Goal: Task Accomplishment & Management: Use online tool/utility

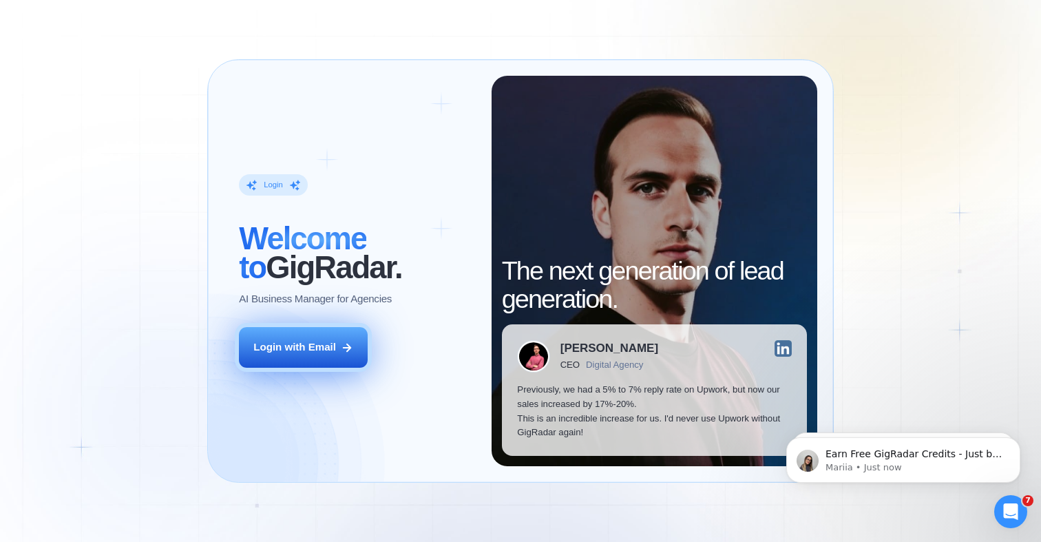
click at [319, 356] on button "Login with Email" at bounding box center [303, 347] width 129 height 41
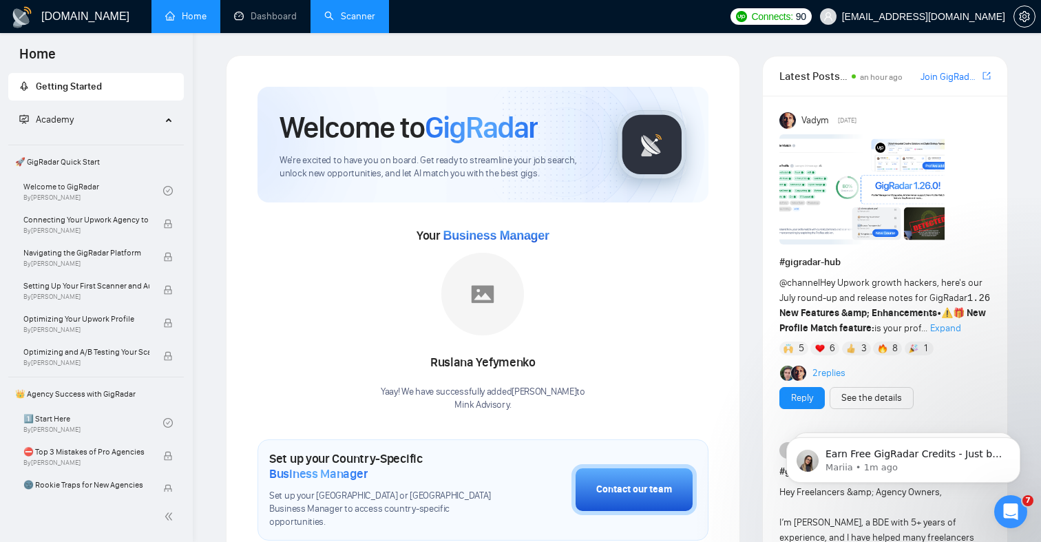
click at [349, 16] on link "Scanner" at bounding box center [349, 16] width 51 height 12
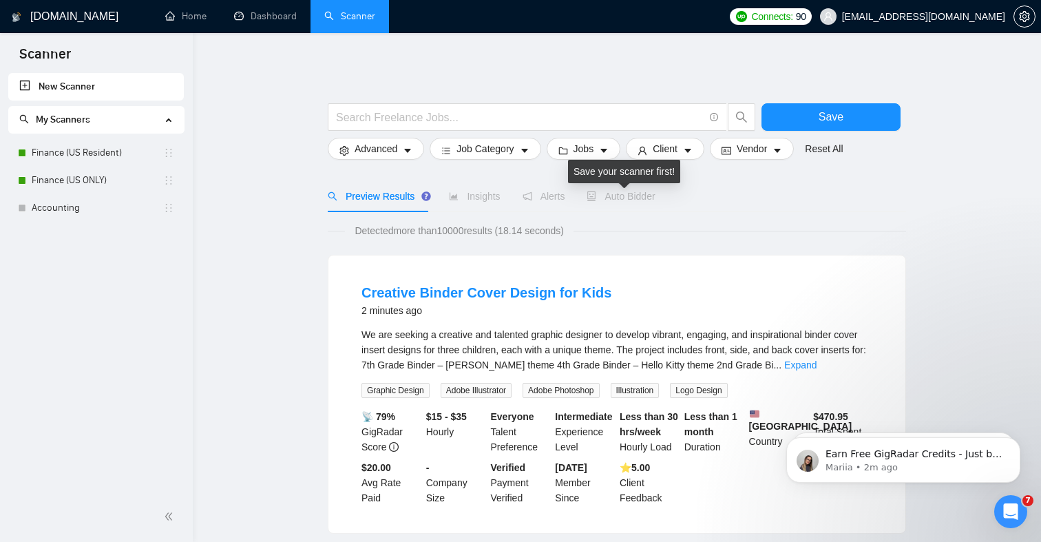
click at [631, 196] on span "Auto Bidder" at bounding box center [621, 196] width 68 height 11
click at [796, 198] on div "Preview Results Insights Alerts Auto Bidder" at bounding box center [617, 196] width 578 height 32
click at [96, 154] on link "Finance (US Resident)" at bounding box center [98, 153] width 132 height 28
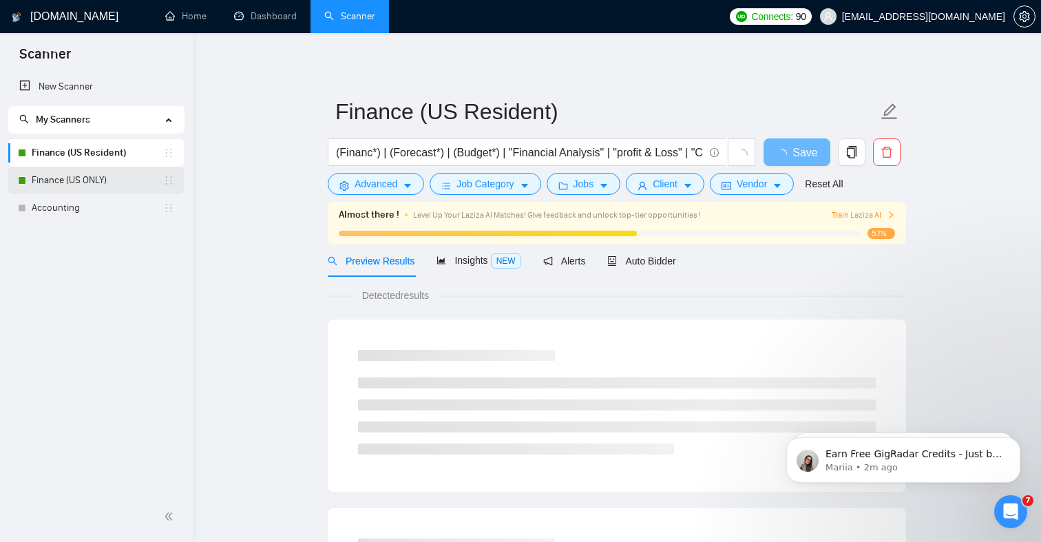
click at [105, 183] on link "Finance (US ONLY)" at bounding box center [98, 181] width 132 height 28
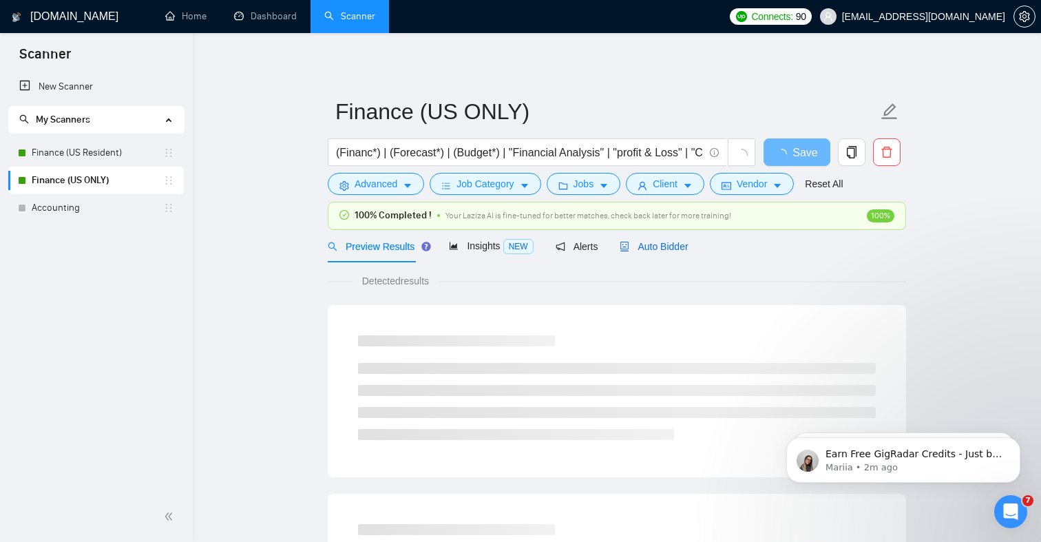
click at [655, 244] on span "Auto Bidder" at bounding box center [654, 246] width 68 height 11
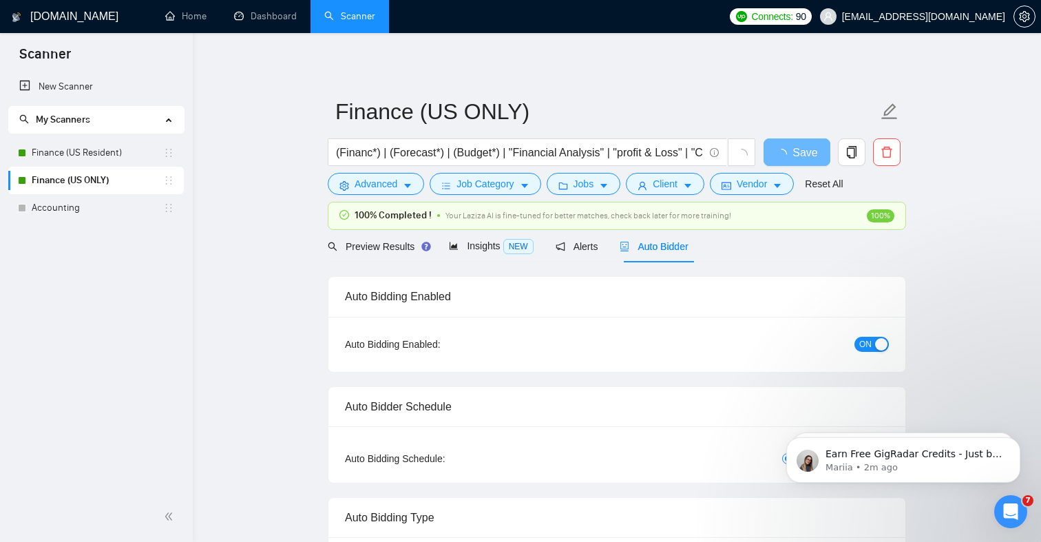
click at [668, 244] on span "Auto Bidder" at bounding box center [654, 246] width 68 height 11
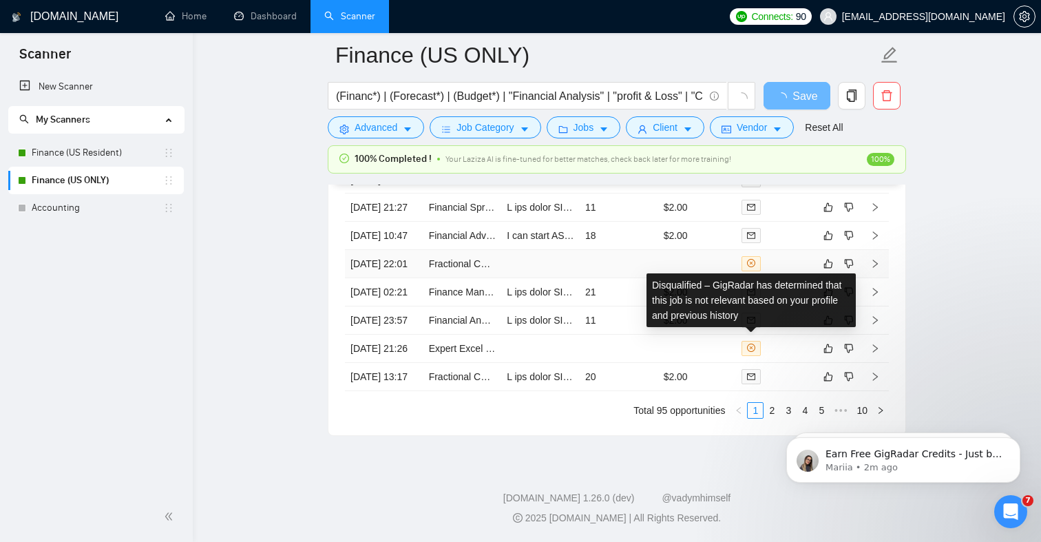
scroll to position [3496, 0]
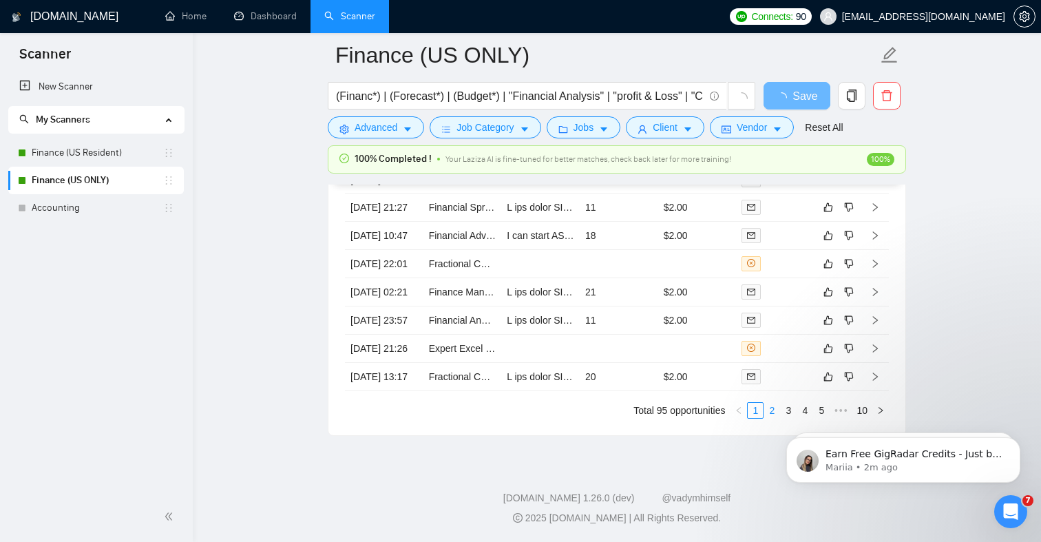
click at [770, 418] on link "2" at bounding box center [771, 410] width 15 height 15
click at [781, 420] on body "Earn Free GigRadar Credits - Just by Sharing Your Story! 💬 Want more credits fo…" at bounding box center [903, 456] width 264 height 85
click at [103, 156] on link "Finance (US Resident)" at bounding box center [98, 153] width 132 height 28
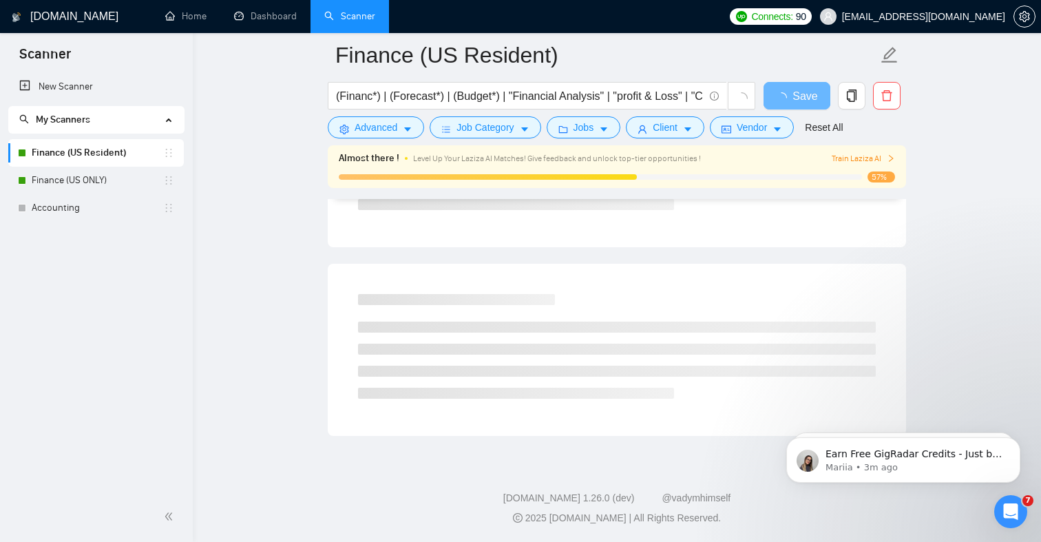
scroll to position [807, 0]
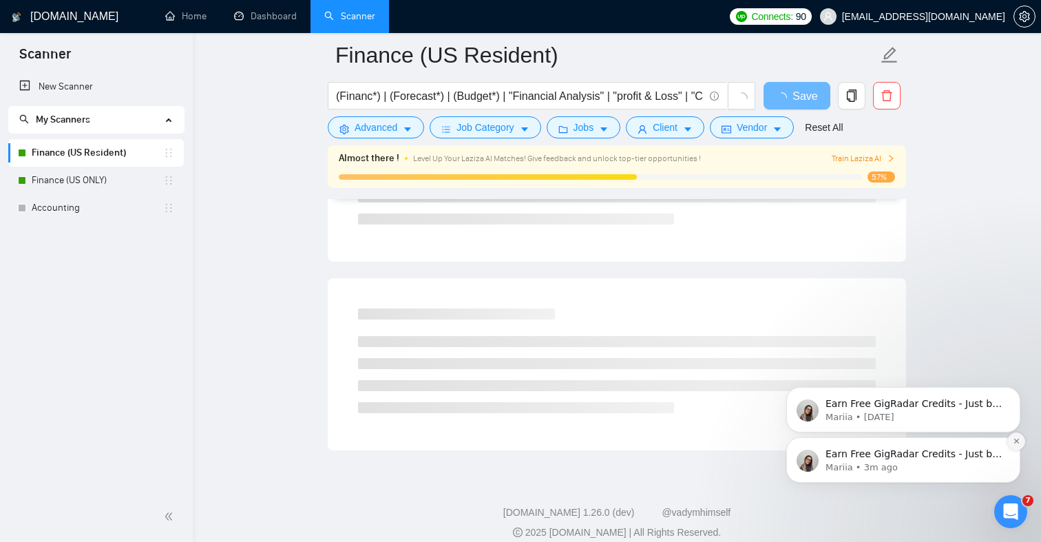
click at [1020, 444] on icon "Dismiss notification" at bounding box center [1017, 441] width 8 height 8
click at [1016, 441] on icon "Dismiss notification" at bounding box center [1016, 441] width 5 height 5
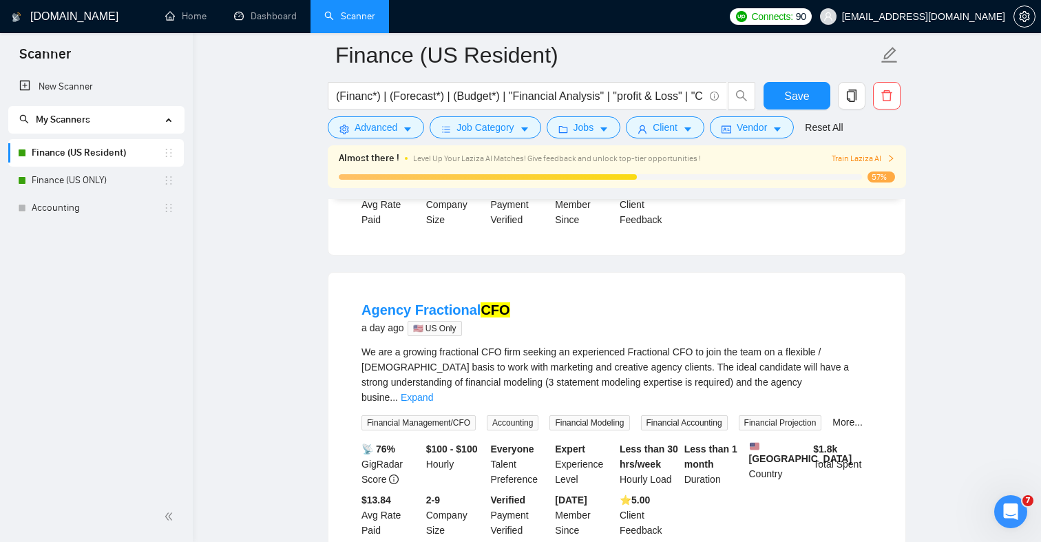
scroll to position [0, 0]
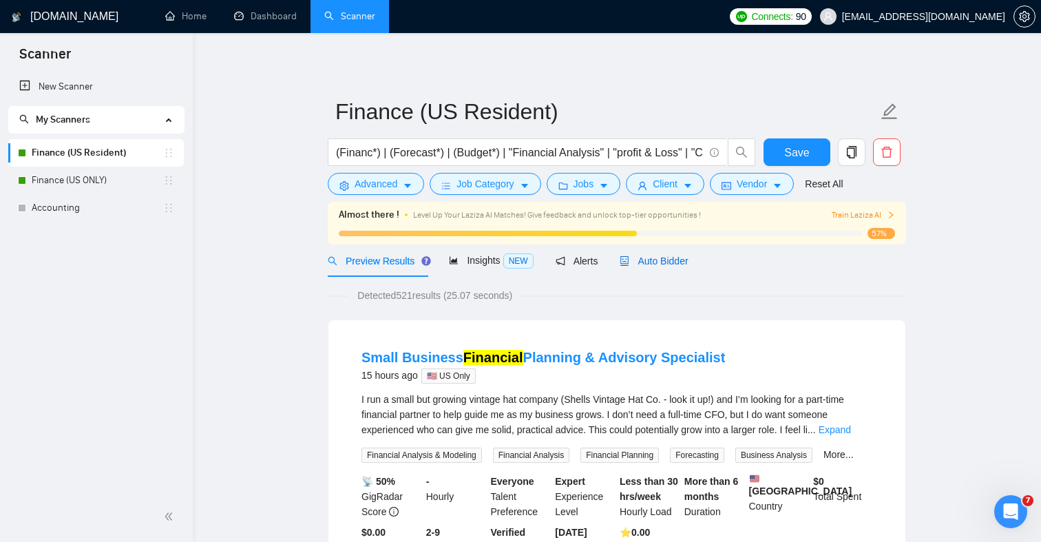
click at [669, 257] on span "Auto Bidder" at bounding box center [654, 260] width 68 height 11
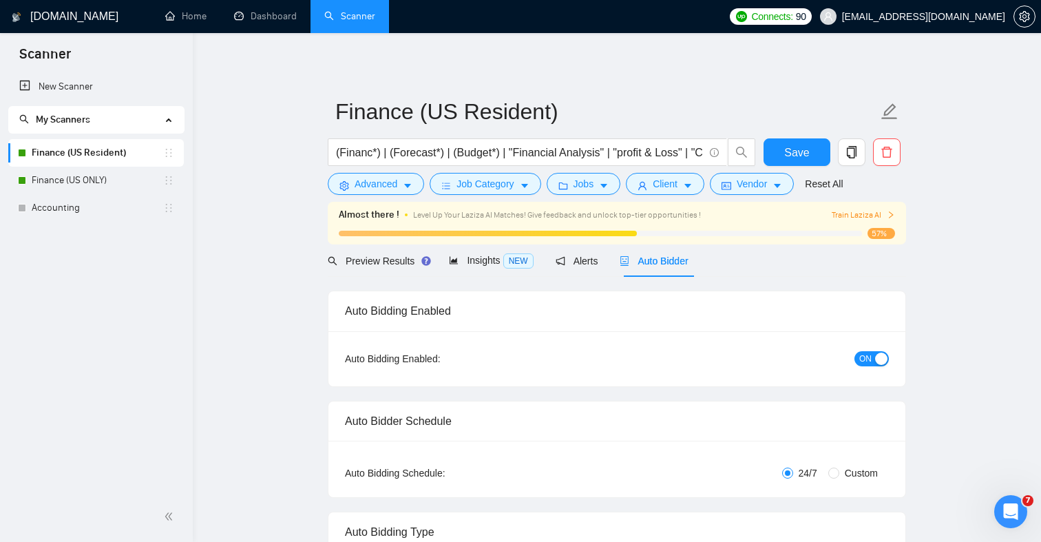
checkbox input "true"
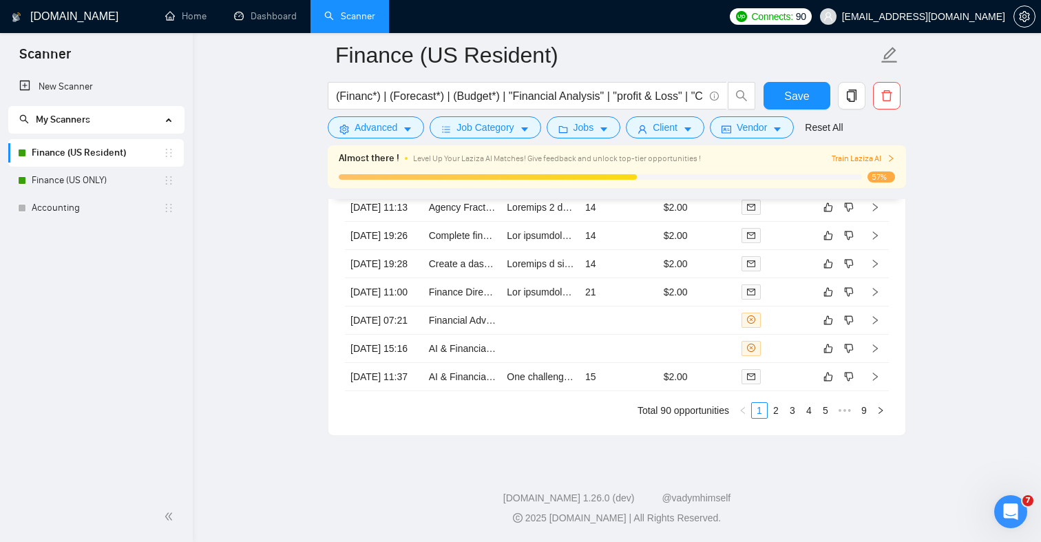
scroll to position [3876, 0]
click at [810, 412] on link "4" at bounding box center [808, 410] width 15 height 15
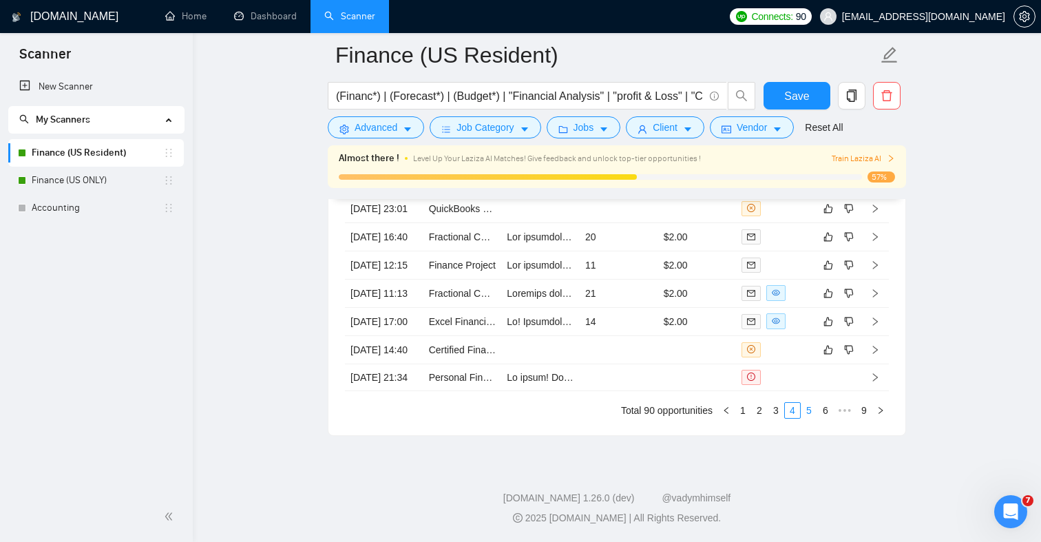
click at [810, 414] on link "5" at bounding box center [808, 410] width 15 height 15
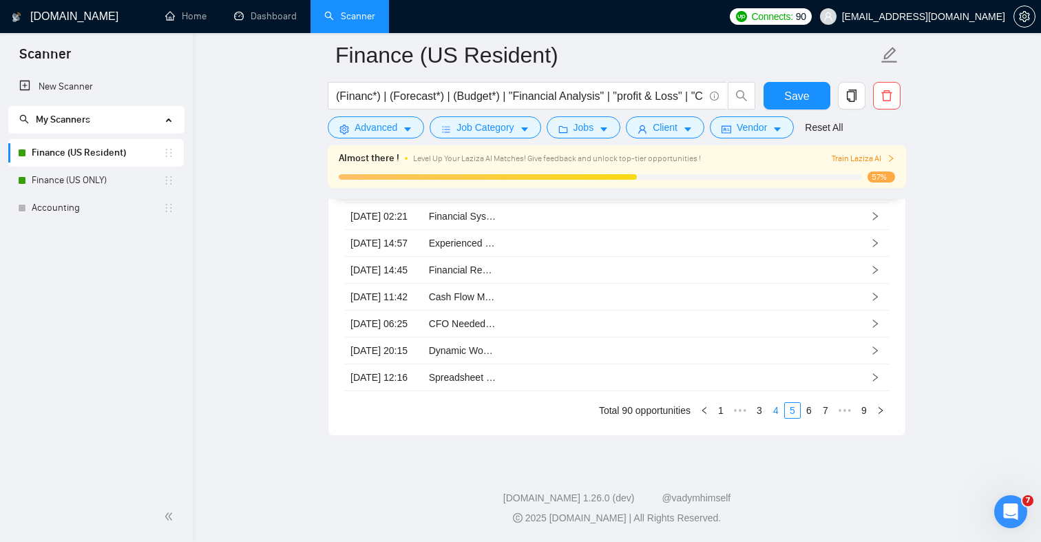
click at [775, 412] on link "4" at bounding box center [775, 410] width 15 height 15
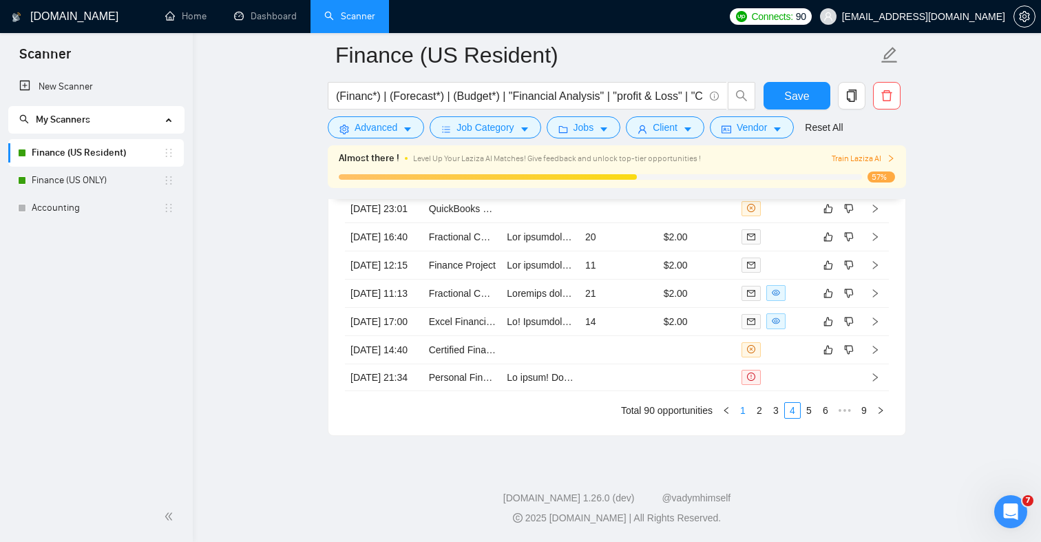
click at [744, 410] on link "1" at bounding box center [742, 410] width 15 height 15
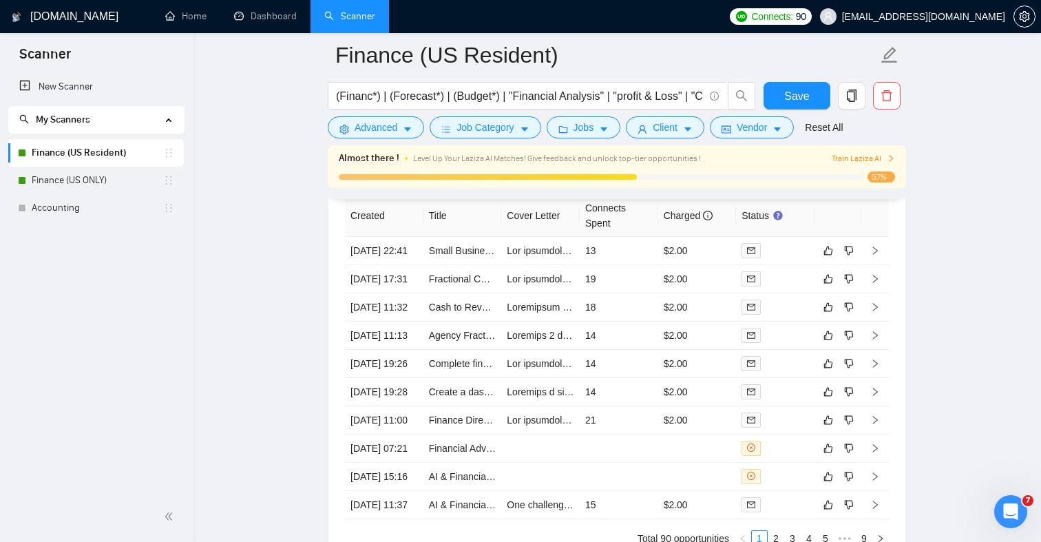
scroll to position [3611, 0]
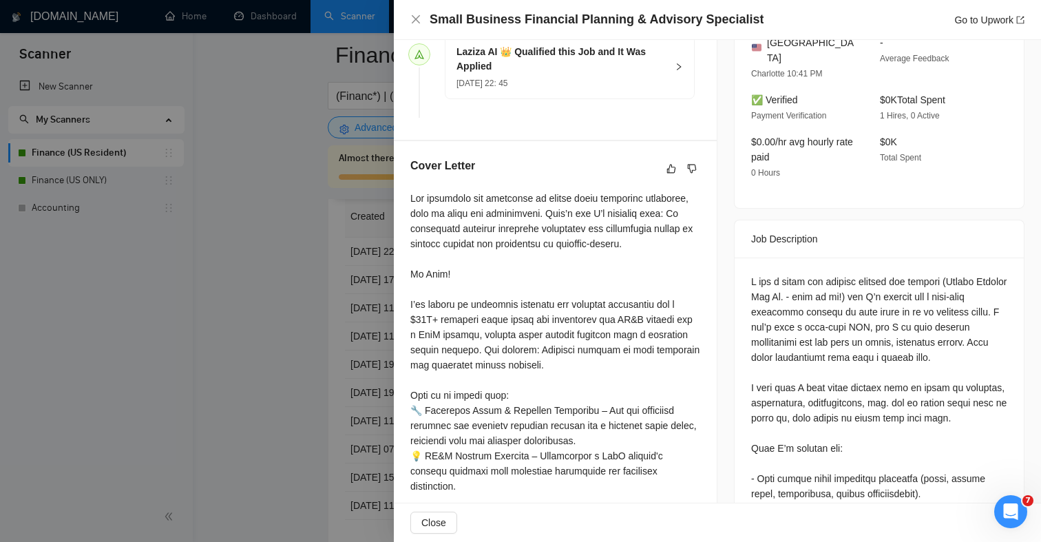
scroll to position [481, 0]
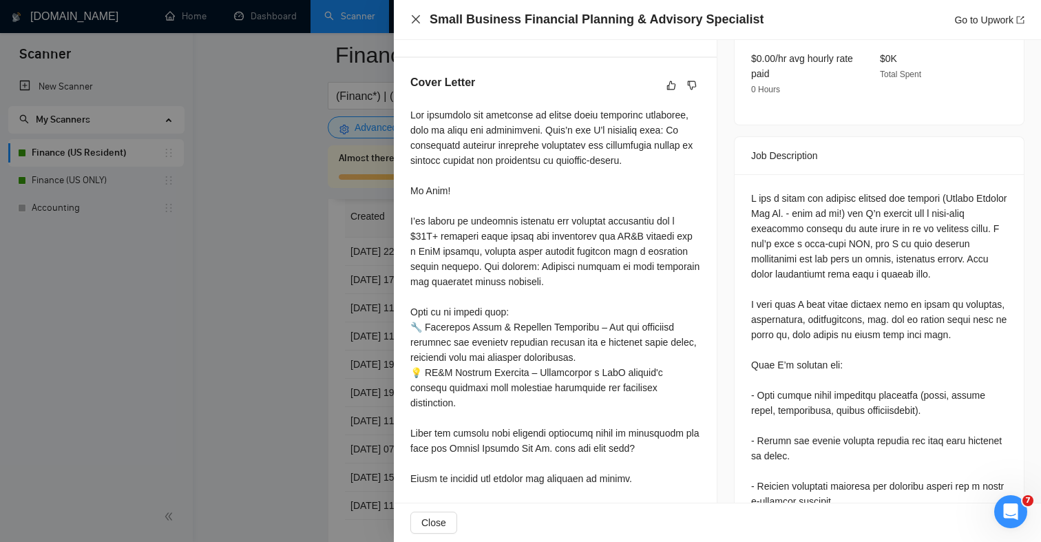
click at [414, 20] on icon "close" at bounding box center [416, 19] width 8 height 8
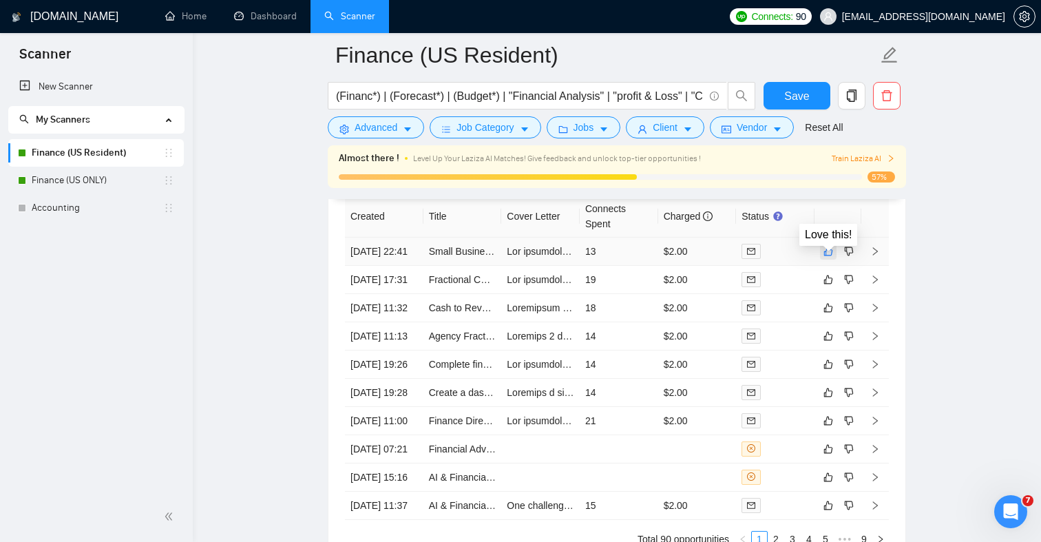
click at [824, 255] on icon "like" at bounding box center [828, 250] width 9 height 9
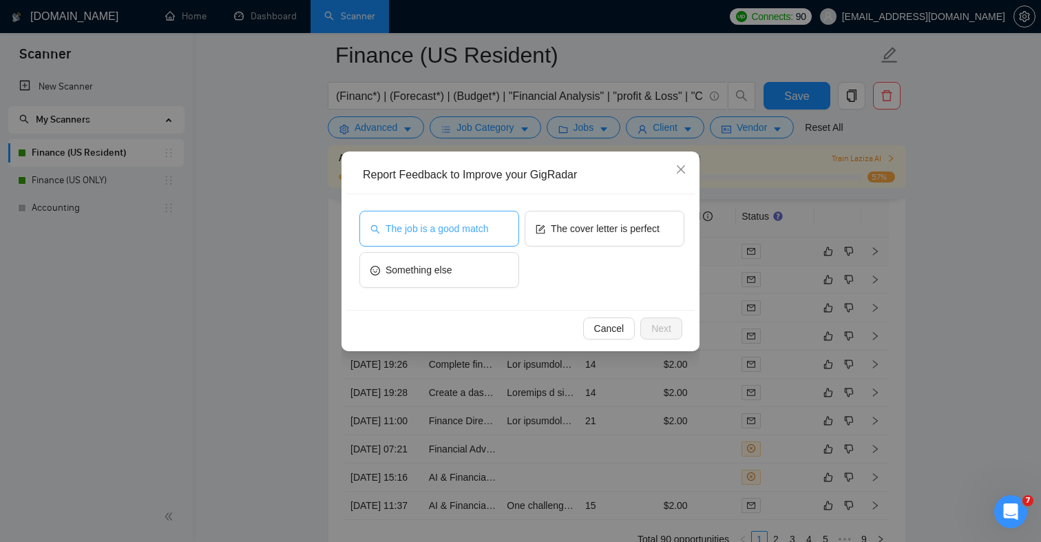
click at [437, 233] on span "The job is a good match" at bounding box center [437, 228] width 103 height 15
click at [673, 335] on button "Next" at bounding box center [661, 328] width 42 height 22
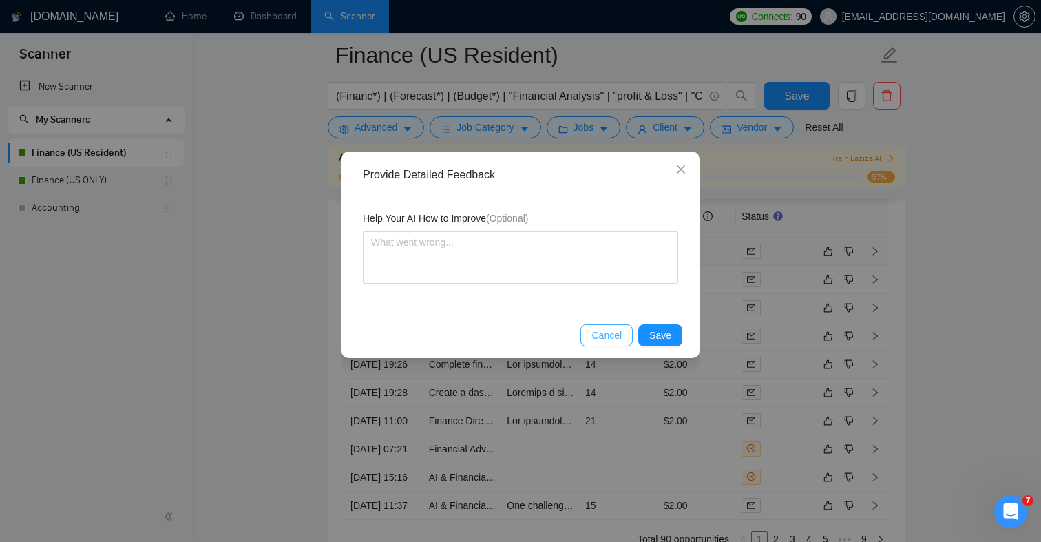
click at [614, 334] on span "Cancel" at bounding box center [606, 335] width 30 height 15
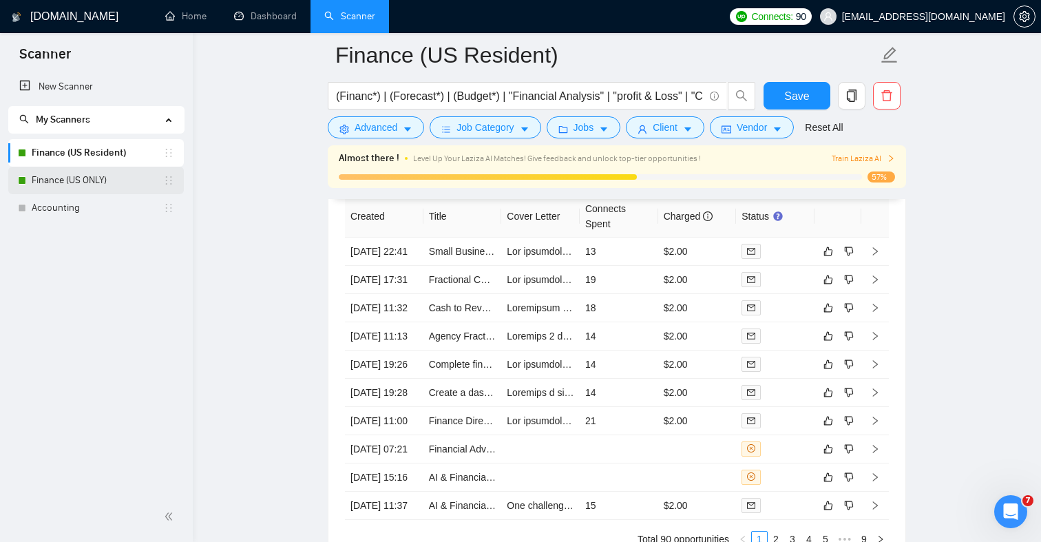
click at [100, 182] on link "Finance (US ONLY)" at bounding box center [98, 181] width 132 height 28
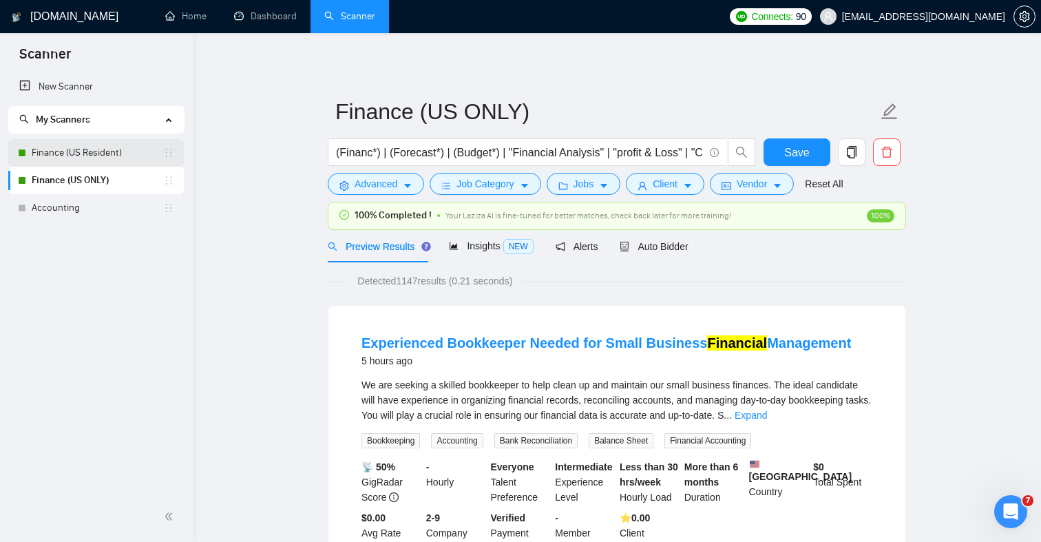
click at [98, 157] on link "Finance (US Resident)" at bounding box center [98, 153] width 132 height 28
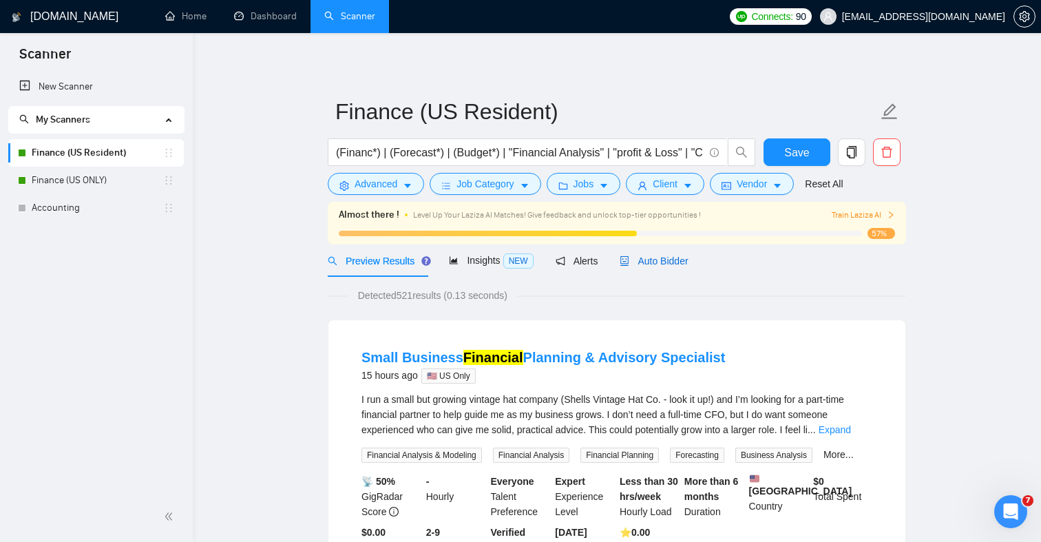
click at [665, 260] on span "Auto Bidder" at bounding box center [654, 260] width 68 height 11
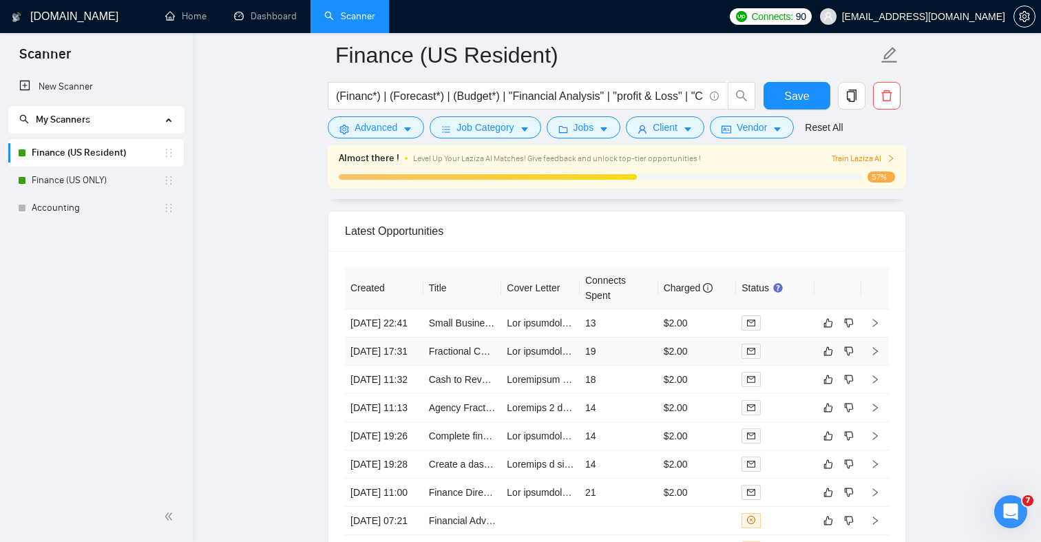
scroll to position [3543, 0]
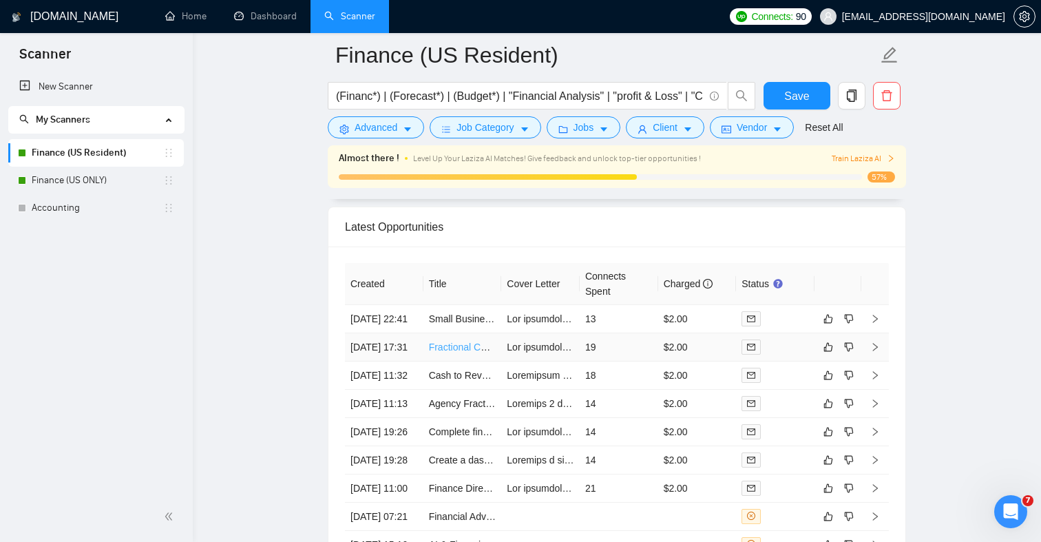
click at [468, 353] on link "Fractional CFO Education" at bounding box center [484, 347] width 111 height 11
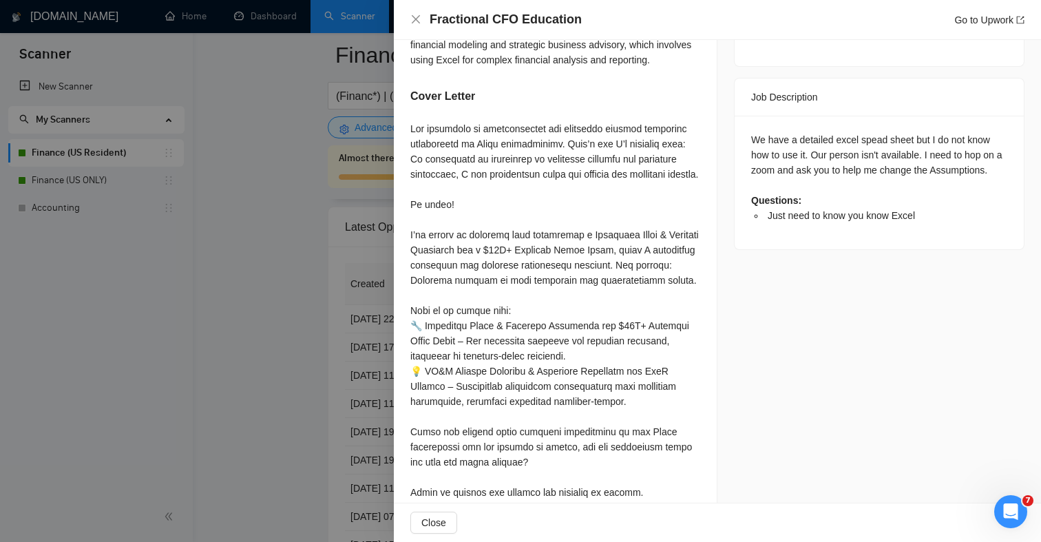
scroll to position [564, 0]
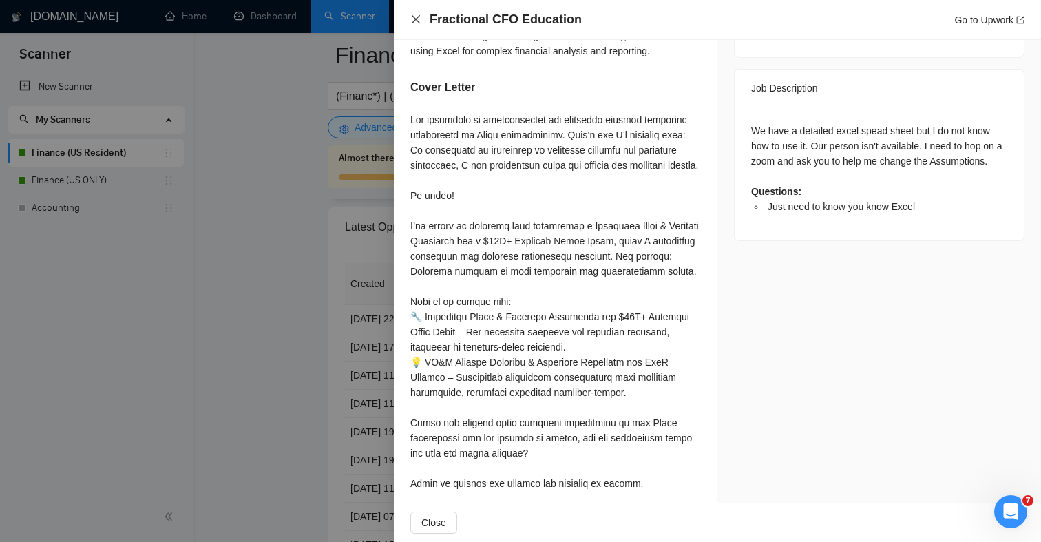
click at [414, 19] on icon "close" at bounding box center [415, 19] width 11 height 11
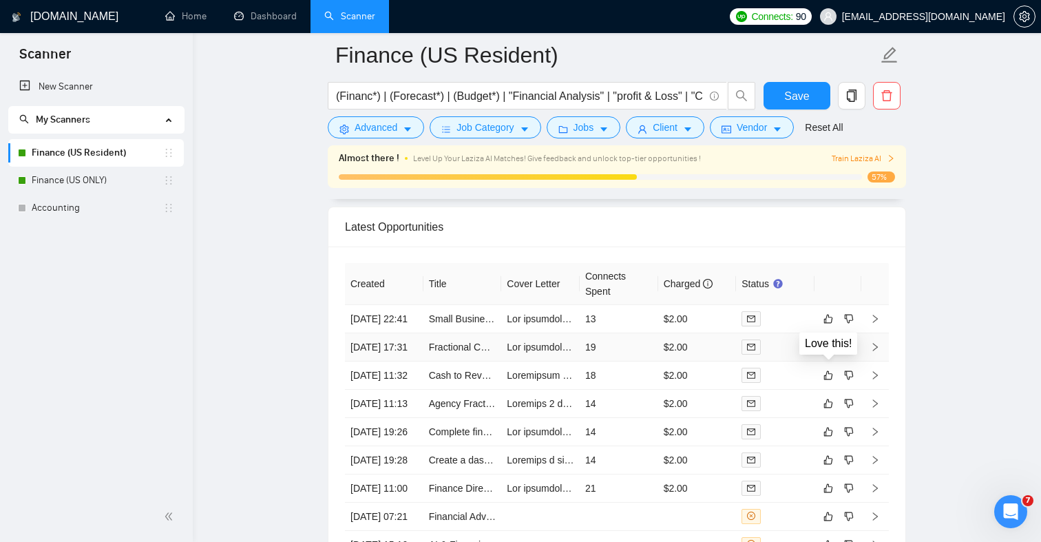
click at [827, 353] on icon "like" at bounding box center [828, 347] width 10 height 11
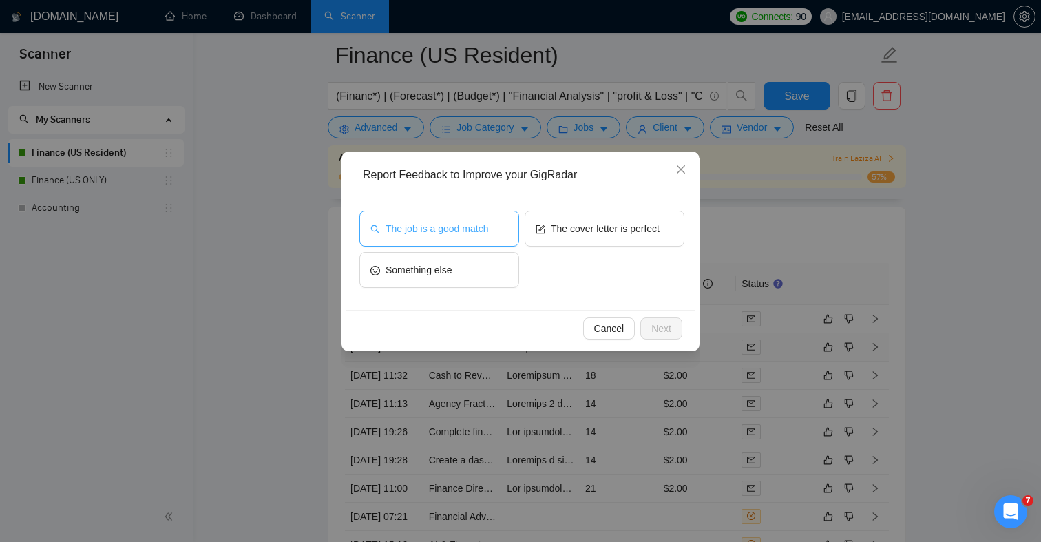
click at [456, 229] on span "The job is a good match" at bounding box center [437, 228] width 103 height 15
click at [660, 324] on span "Next" at bounding box center [661, 328] width 20 height 15
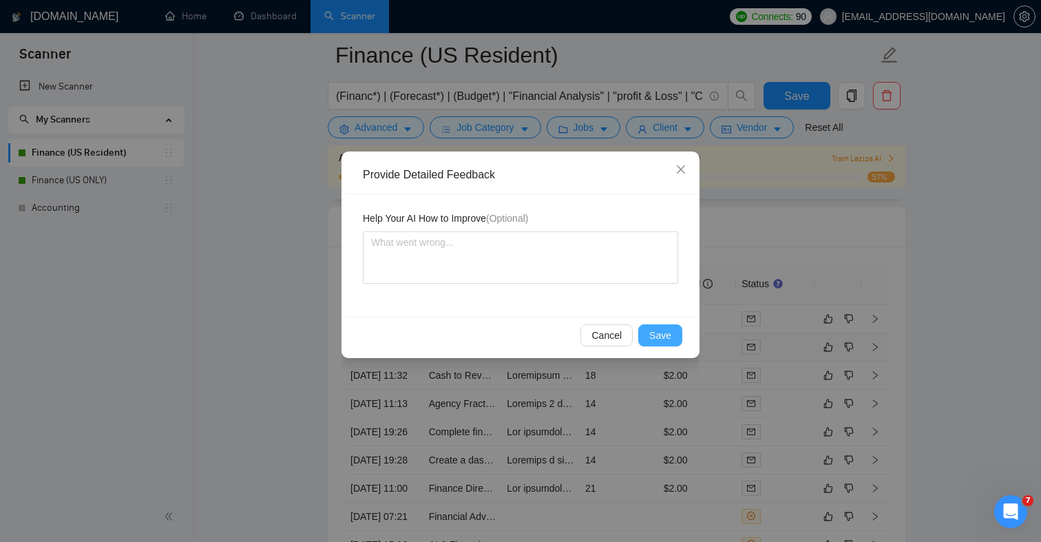
click at [660, 333] on span "Save" at bounding box center [660, 335] width 22 height 15
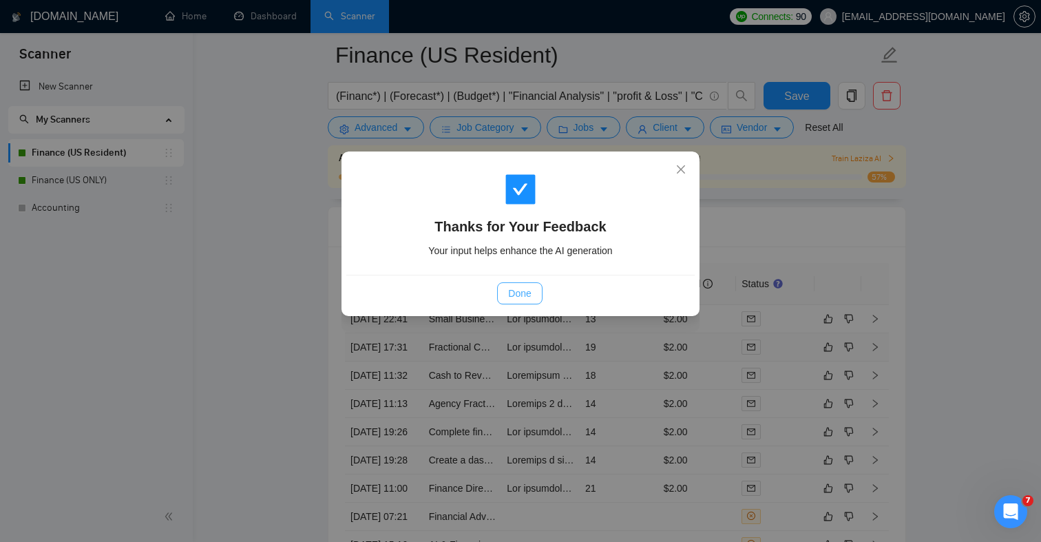
click at [533, 288] on button "Done" at bounding box center [519, 293] width 45 height 22
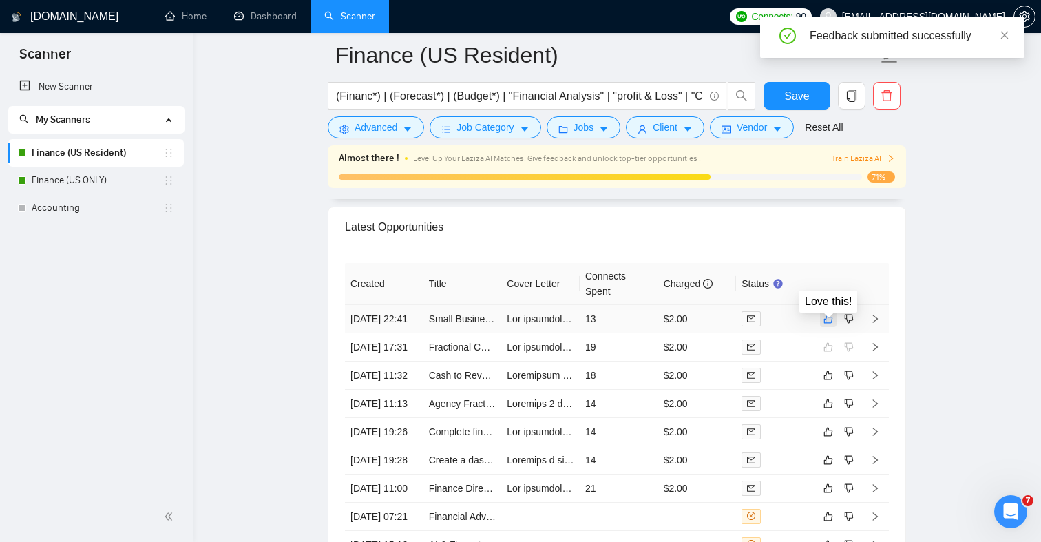
click at [828, 322] on icon "like" at bounding box center [828, 318] width 9 height 9
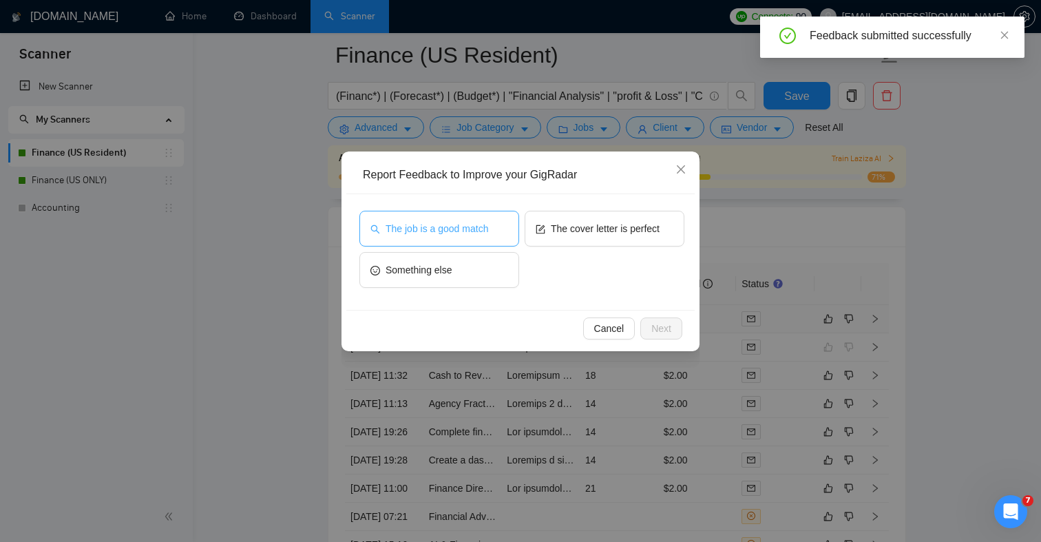
click at [455, 238] on button "The job is a good match" at bounding box center [439, 229] width 160 height 36
click at [671, 325] on span "Next" at bounding box center [661, 328] width 20 height 15
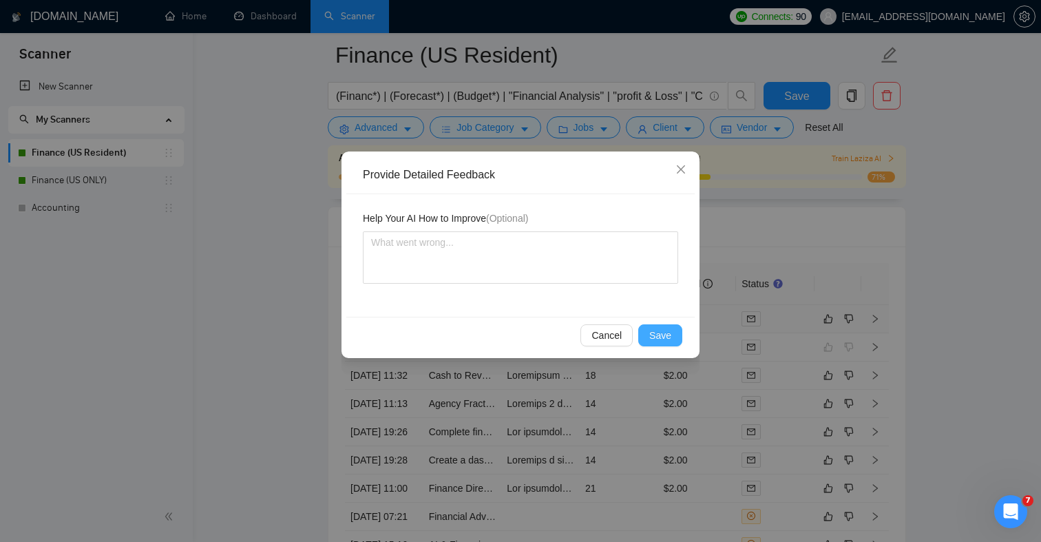
click at [668, 339] on span "Save" at bounding box center [660, 335] width 22 height 15
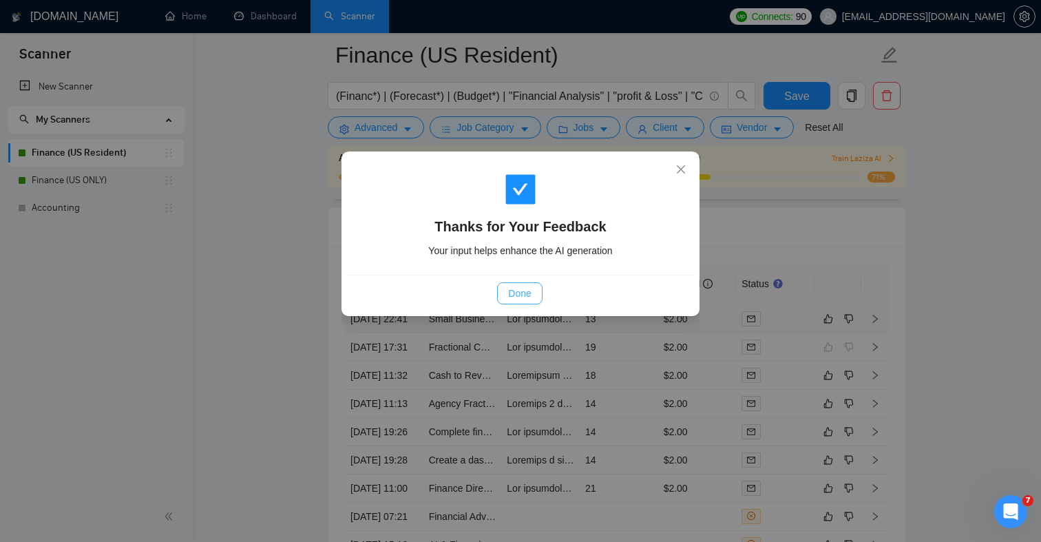
click at [521, 295] on span "Done" at bounding box center [519, 293] width 23 height 15
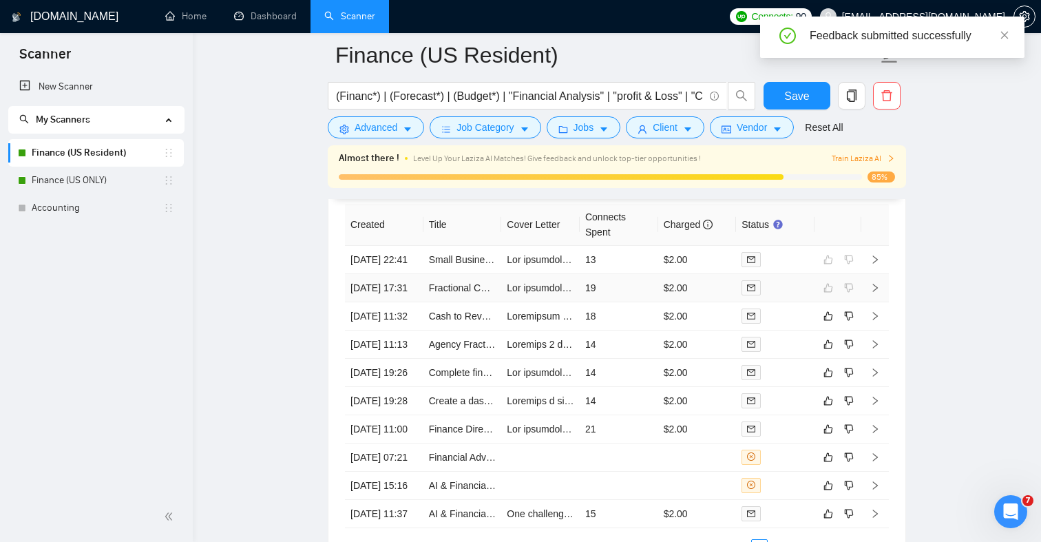
scroll to position [3608, 0]
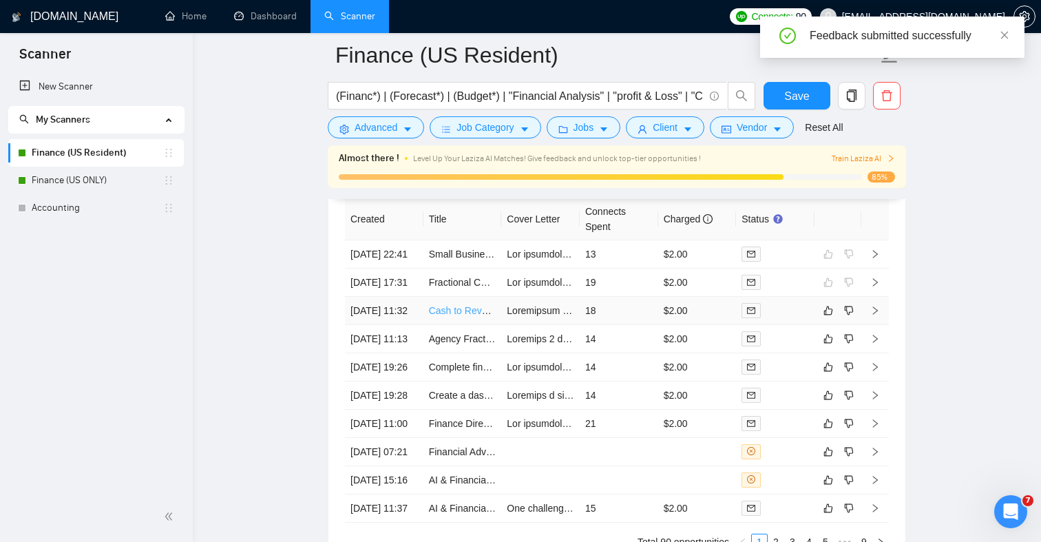
click at [472, 316] on link "Cash to Revenue and Financial Analysys" at bounding box center [516, 310] width 175 height 11
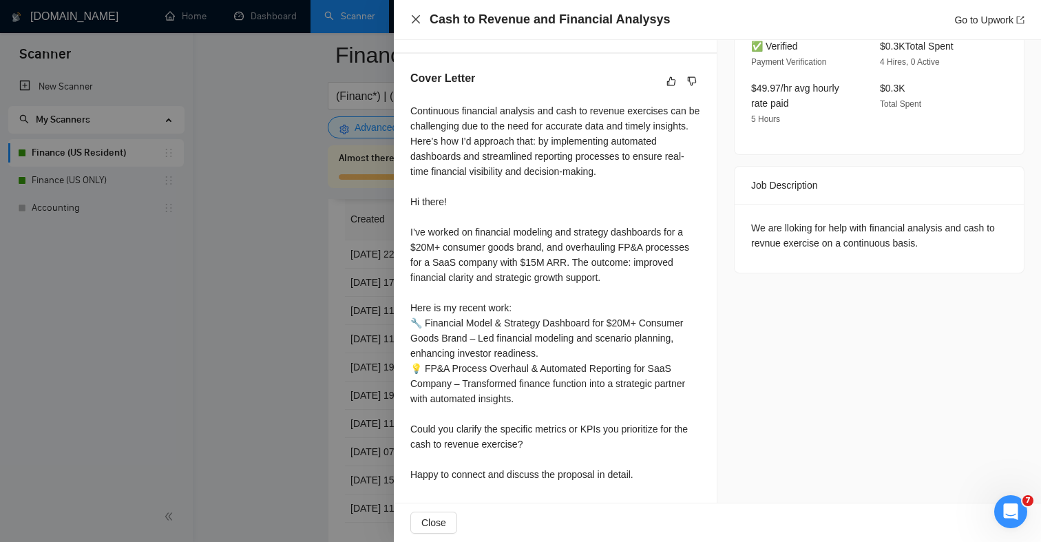
click at [418, 22] on icon "close" at bounding box center [416, 19] width 8 height 8
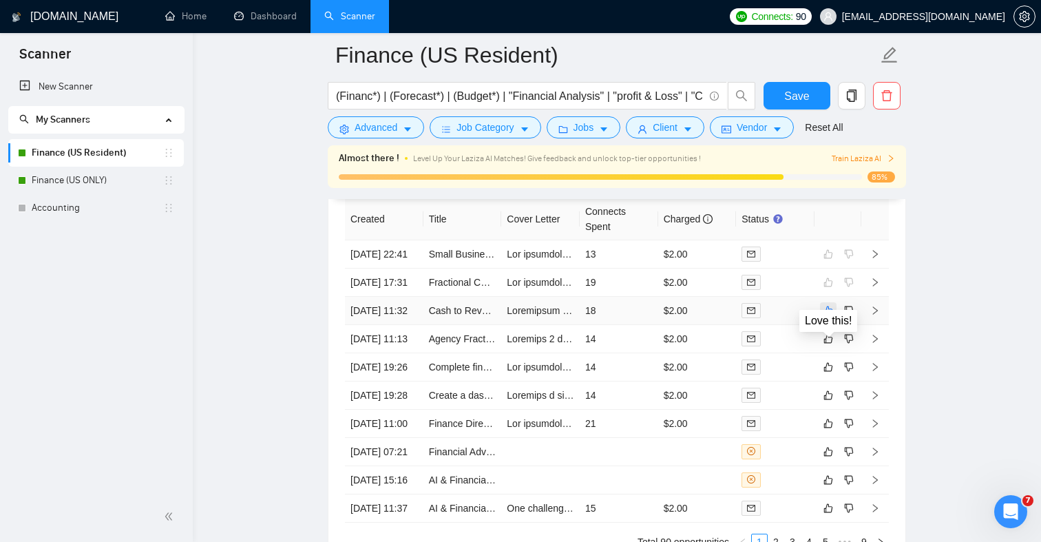
click at [825, 316] on icon "like" at bounding box center [828, 310] width 10 height 11
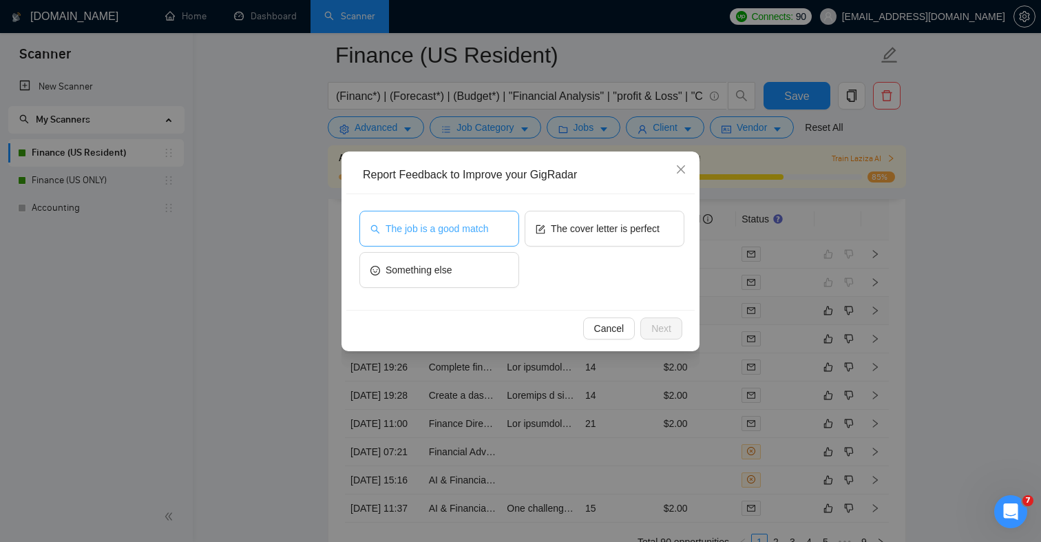
click at [467, 225] on span "The job is a good match" at bounding box center [437, 228] width 103 height 15
click at [661, 326] on span "Next" at bounding box center [661, 328] width 20 height 15
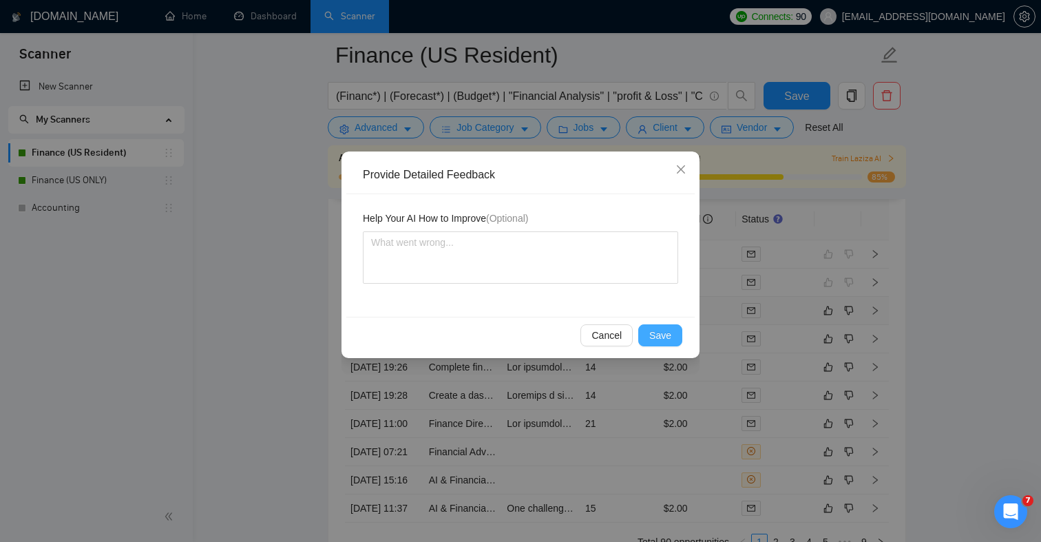
click at [662, 334] on span "Save" at bounding box center [660, 335] width 22 height 15
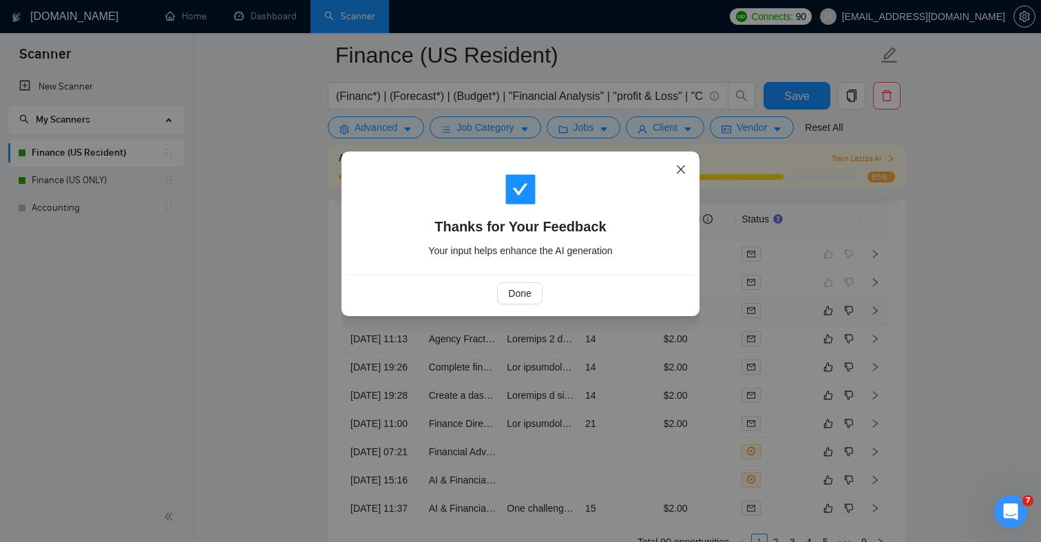
click at [682, 169] on icon "close" at bounding box center [680, 169] width 11 height 11
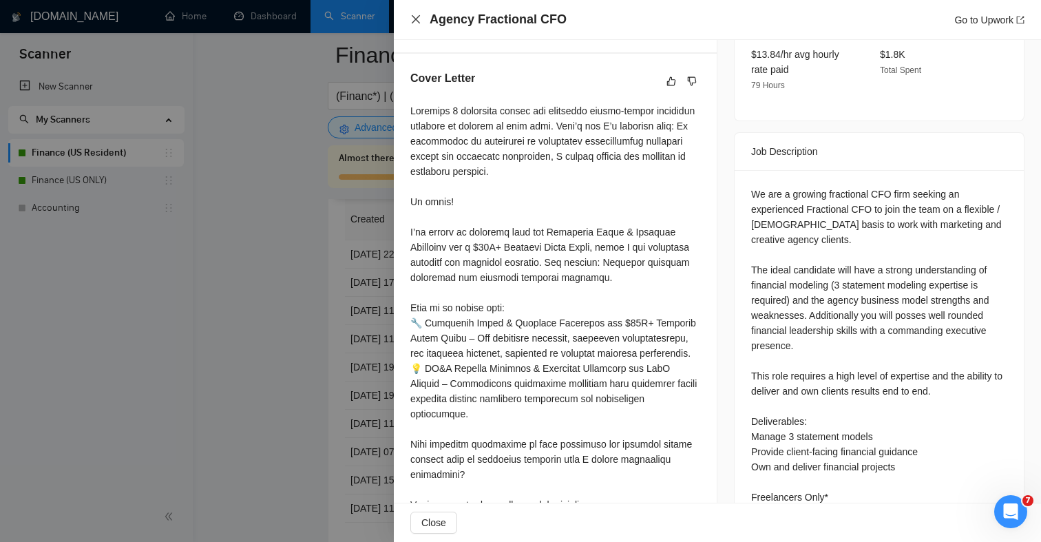
click at [412, 14] on icon "close" at bounding box center [415, 19] width 11 height 11
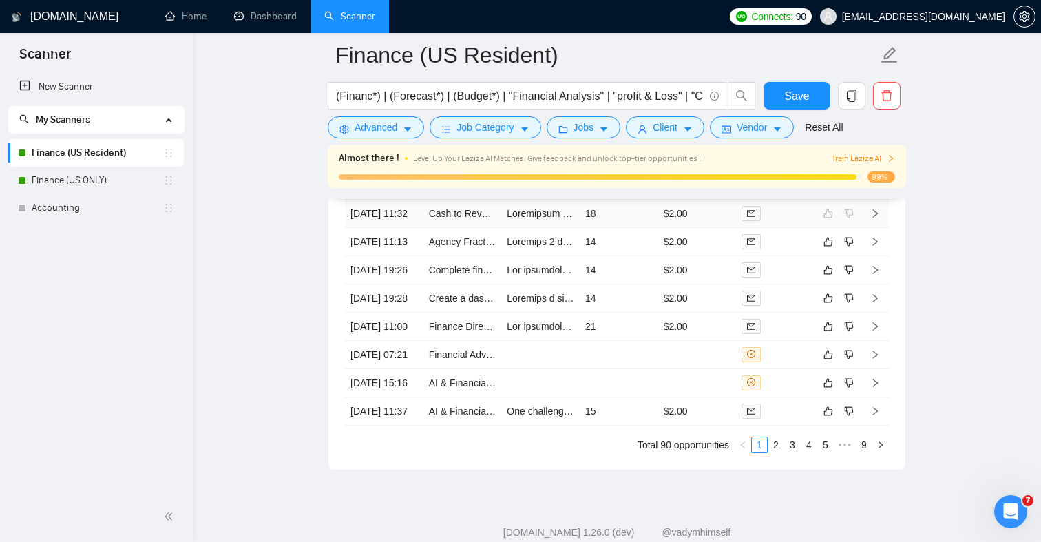
scroll to position [3710, 0]
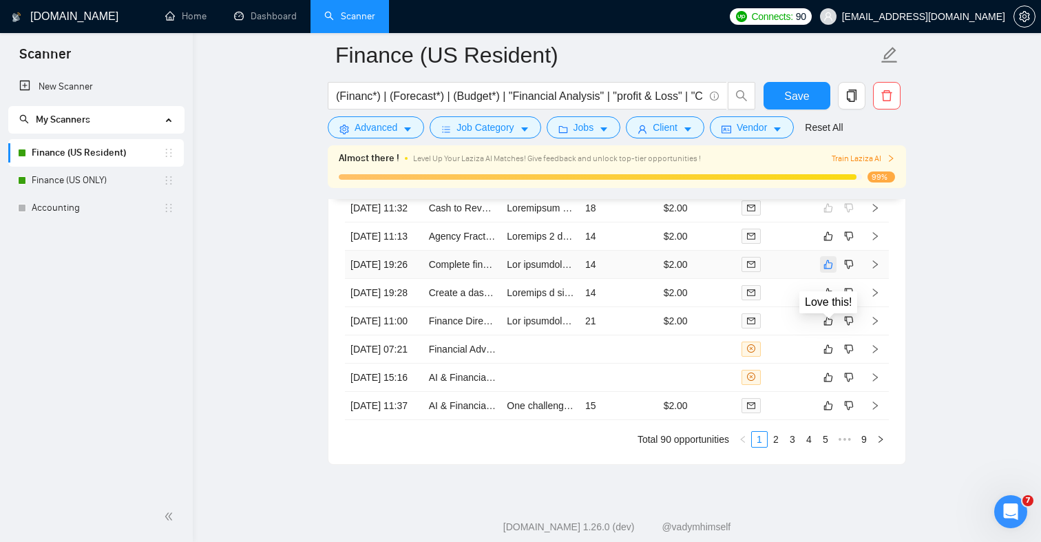
click at [827, 270] on icon "like" at bounding box center [828, 264] width 10 height 11
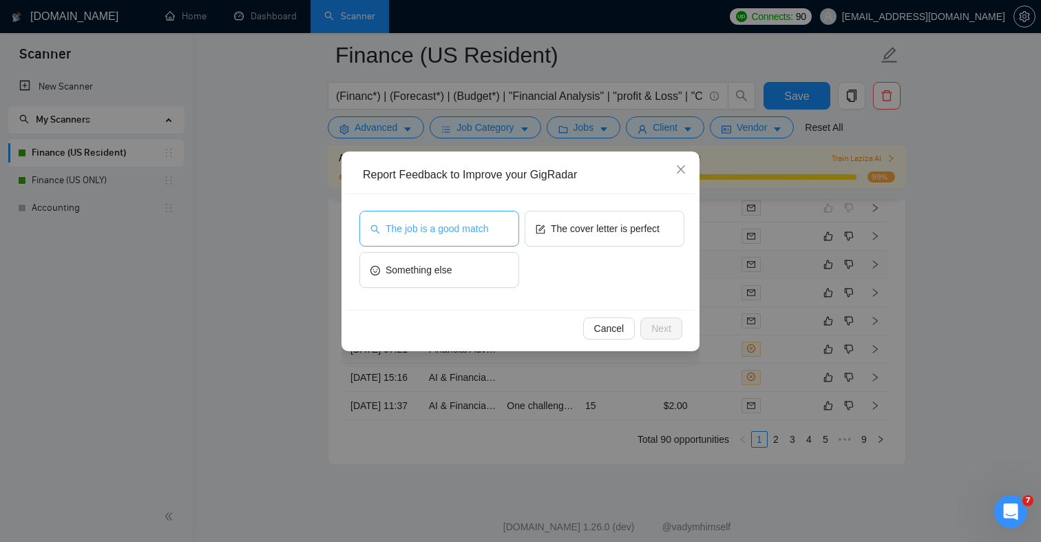
click at [462, 228] on span "The job is a good match" at bounding box center [437, 228] width 103 height 15
click at [658, 330] on span "Next" at bounding box center [661, 328] width 20 height 15
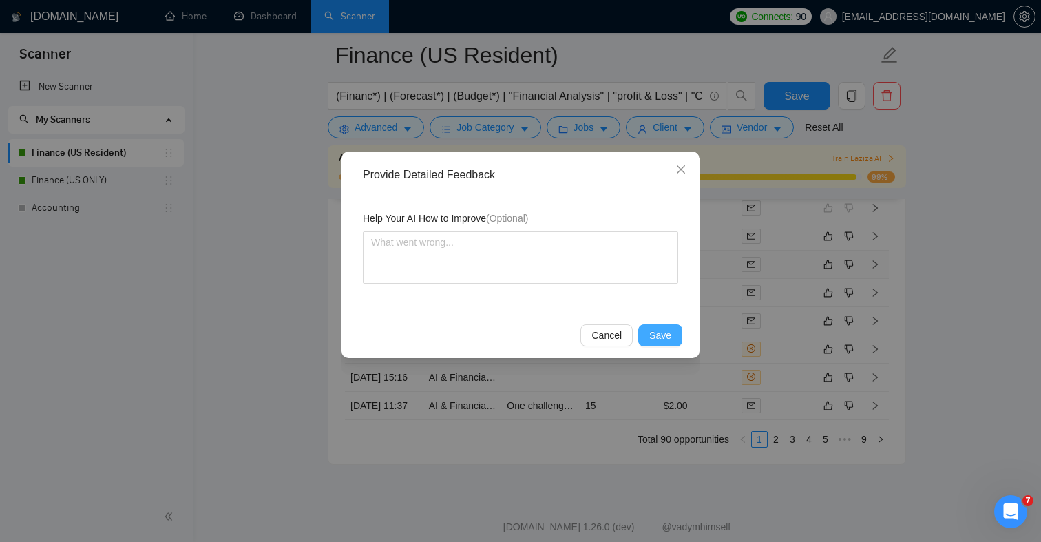
click at [659, 335] on span "Save" at bounding box center [660, 335] width 22 height 15
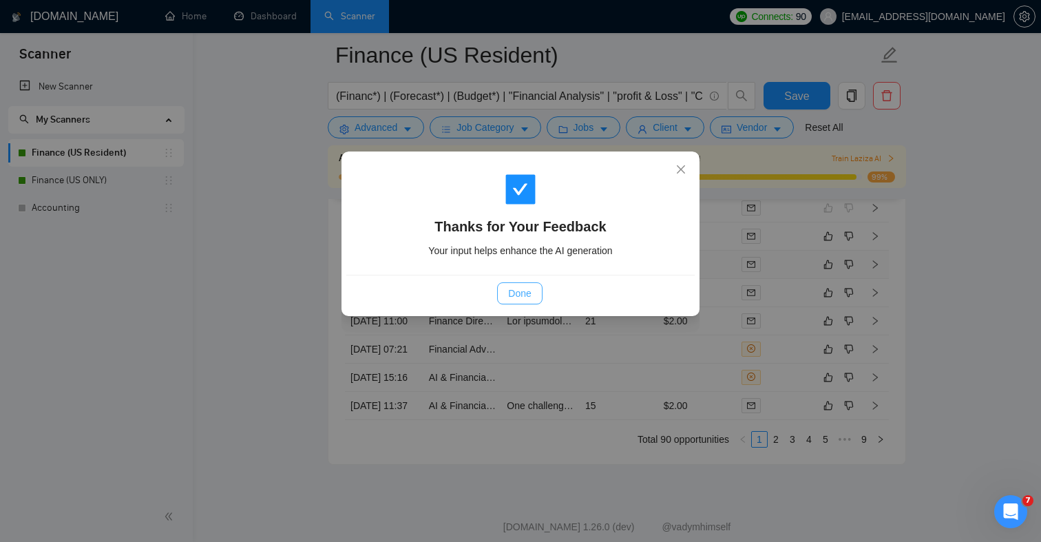
click at [517, 286] on span "Done" at bounding box center [519, 293] width 23 height 15
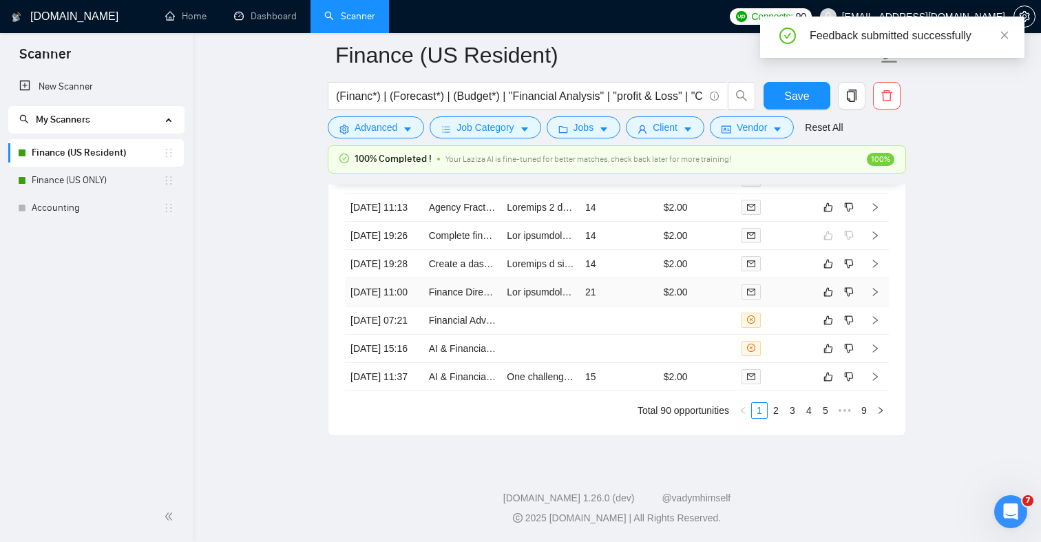
scroll to position [3746, 0]
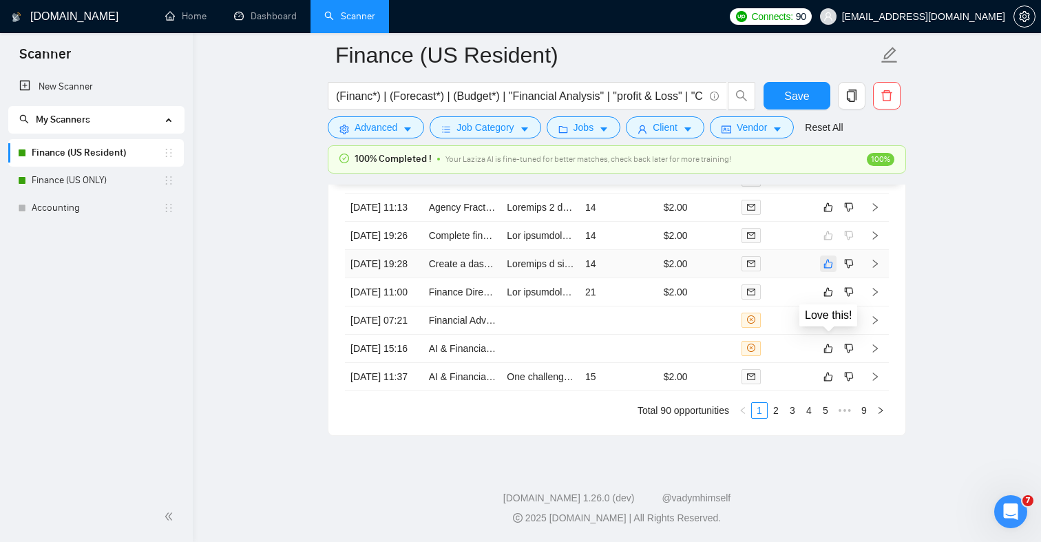
click at [826, 268] on icon "like" at bounding box center [828, 263] width 9 height 9
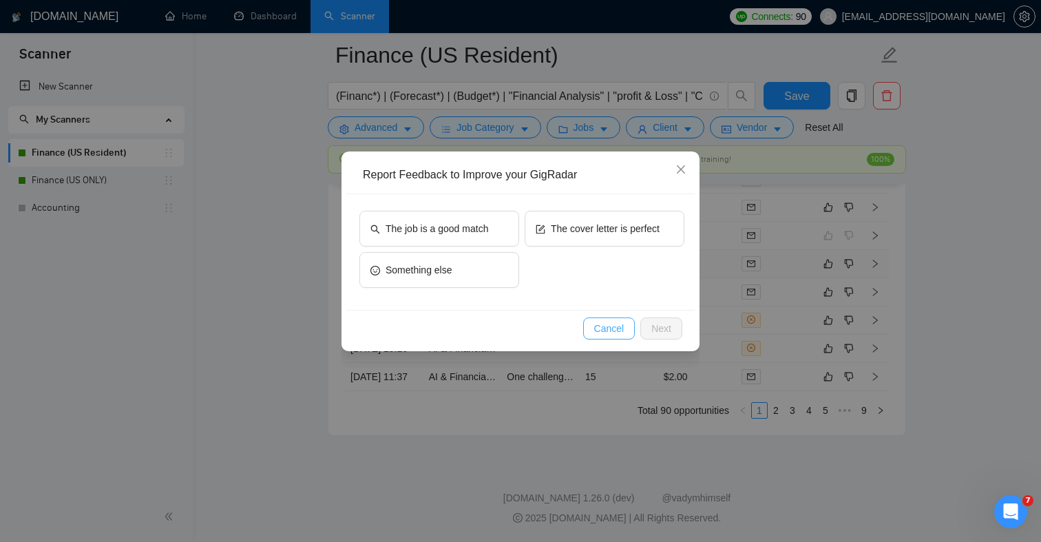
click at [613, 327] on span "Cancel" at bounding box center [609, 328] width 30 height 15
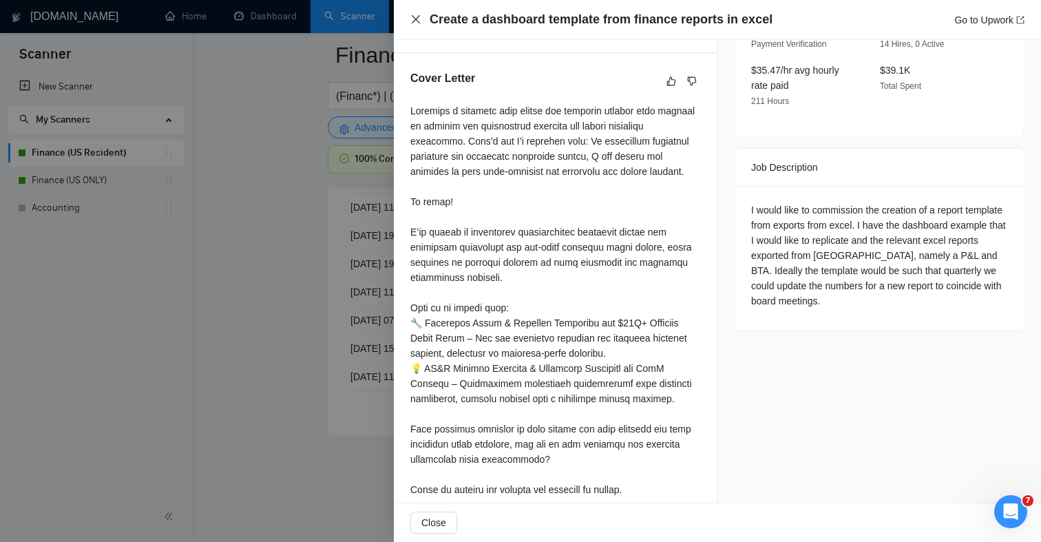
click at [414, 21] on icon "close" at bounding box center [415, 19] width 11 height 11
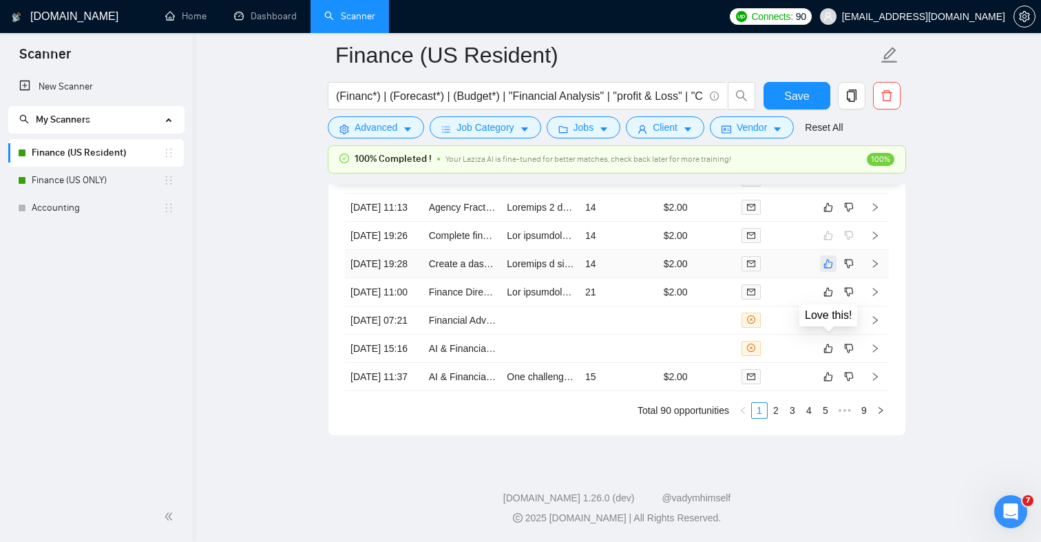
click at [830, 268] on icon "like" at bounding box center [828, 263] width 9 height 9
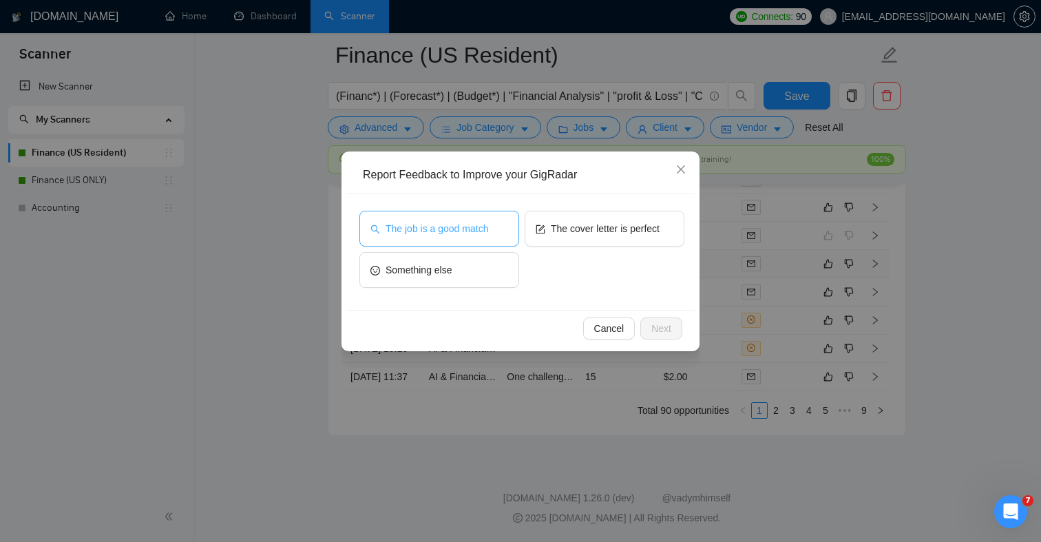
click at [488, 233] on span "The job is a good match" at bounding box center [437, 228] width 103 height 15
click at [655, 326] on span "Next" at bounding box center [661, 328] width 20 height 15
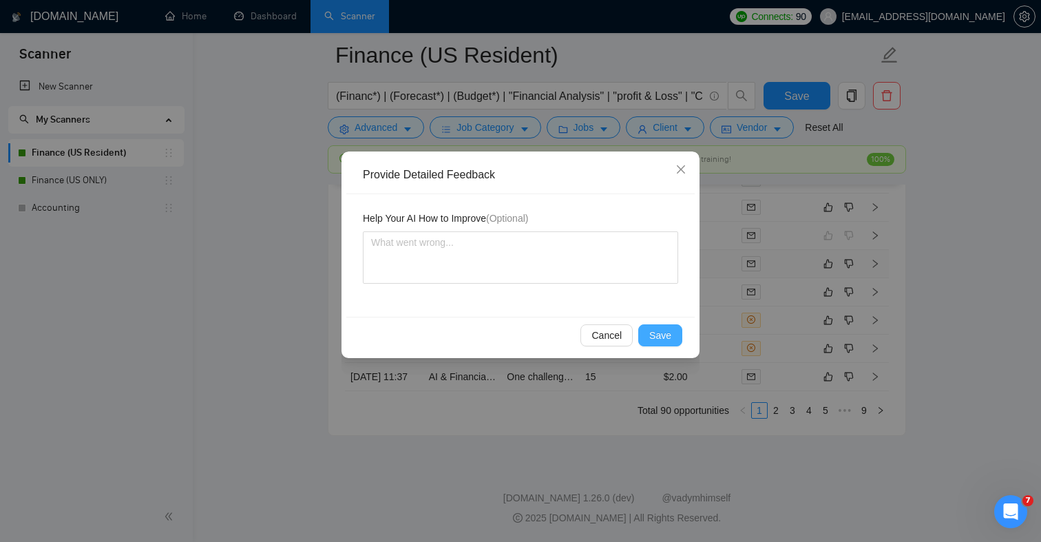
click at [651, 324] on button "Save" at bounding box center [660, 335] width 44 height 22
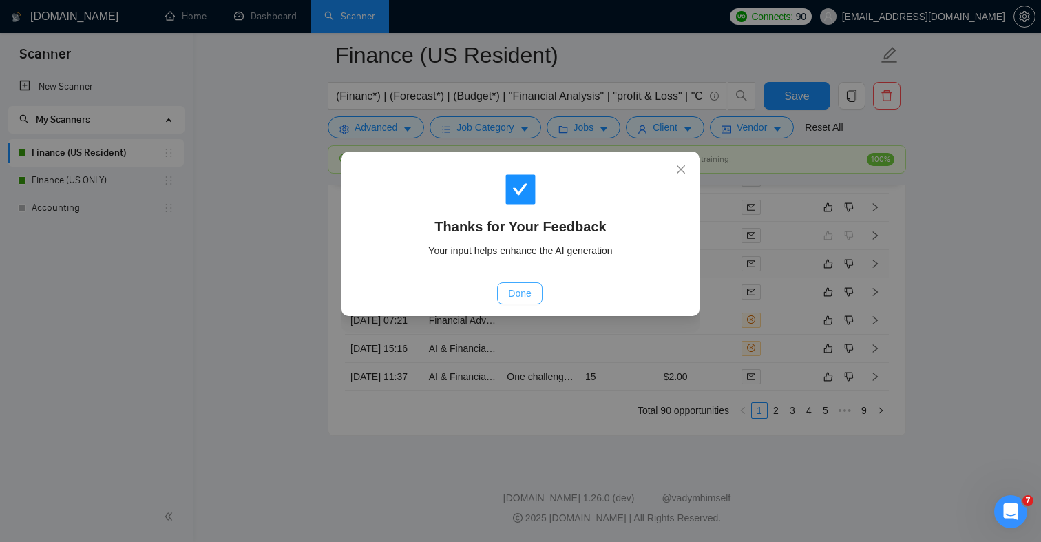
click at [505, 293] on button "Done" at bounding box center [519, 293] width 45 height 22
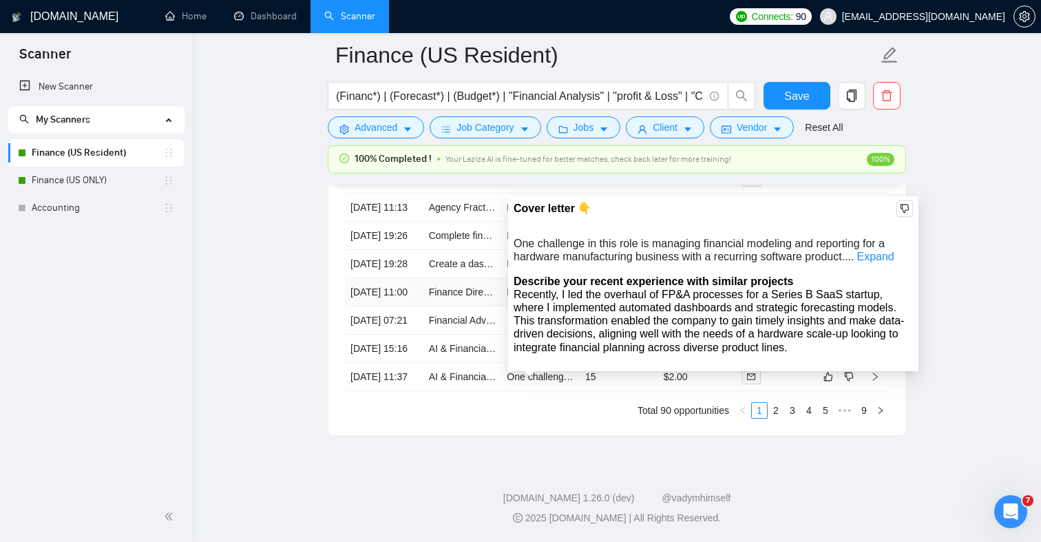
click at [536, 362] on td at bounding box center [540, 349] width 78 height 28
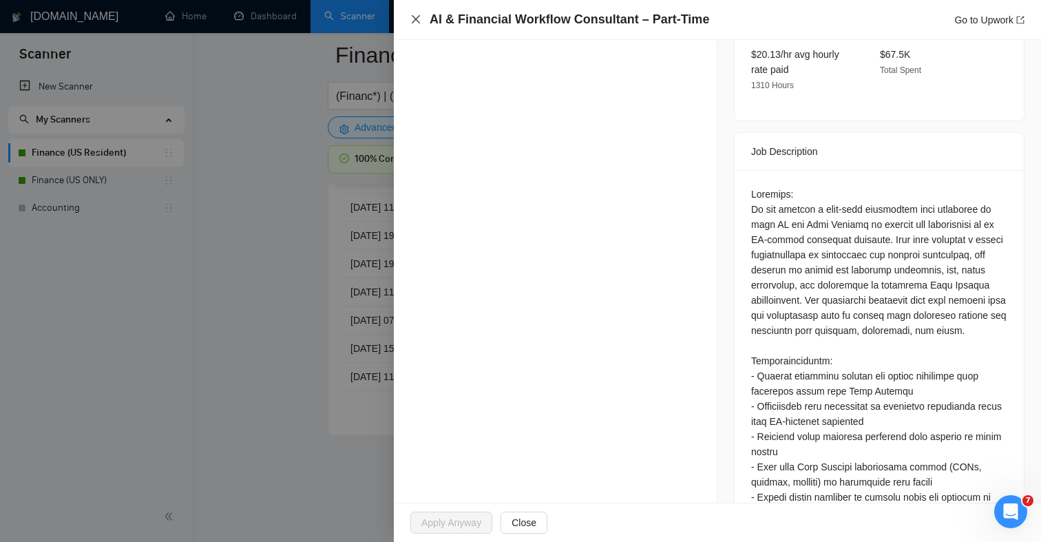
click at [411, 17] on icon "close" at bounding box center [415, 19] width 11 height 11
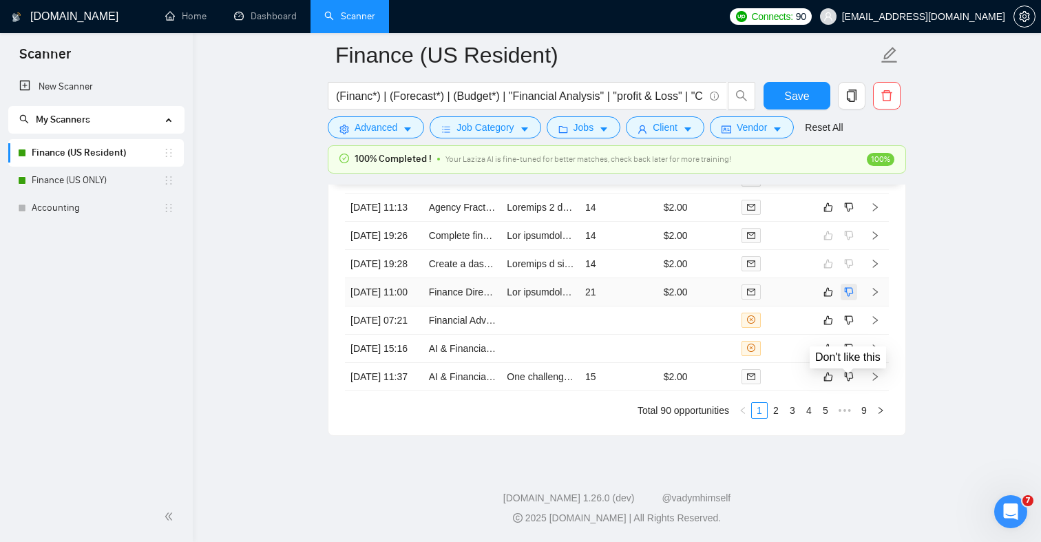
click at [850, 297] on icon "dislike" at bounding box center [849, 291] width 10 height 11
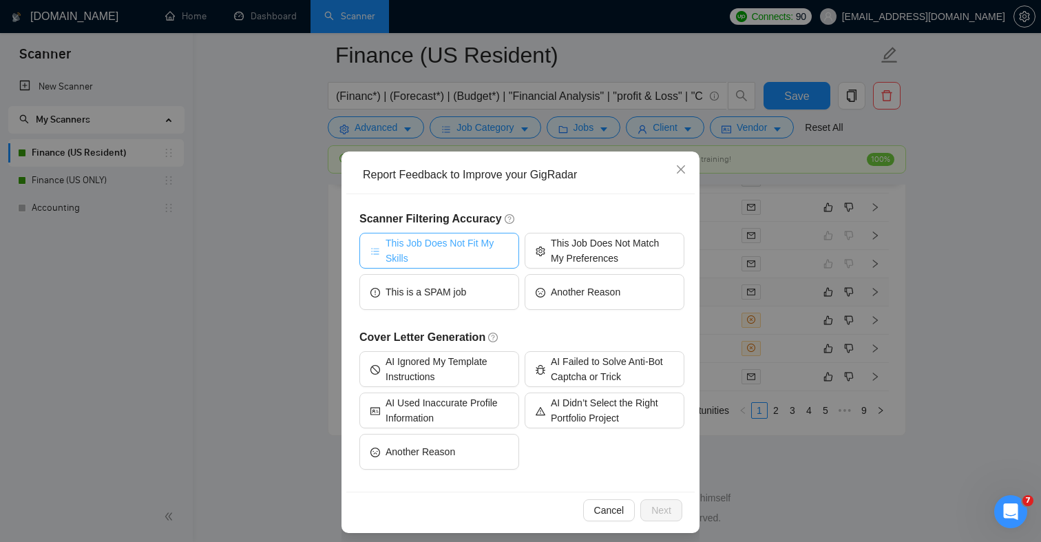
click at [434, 255] on span "This Job Does Not Fit My Skills" at bounding box center [447, 250] width 123 height 30
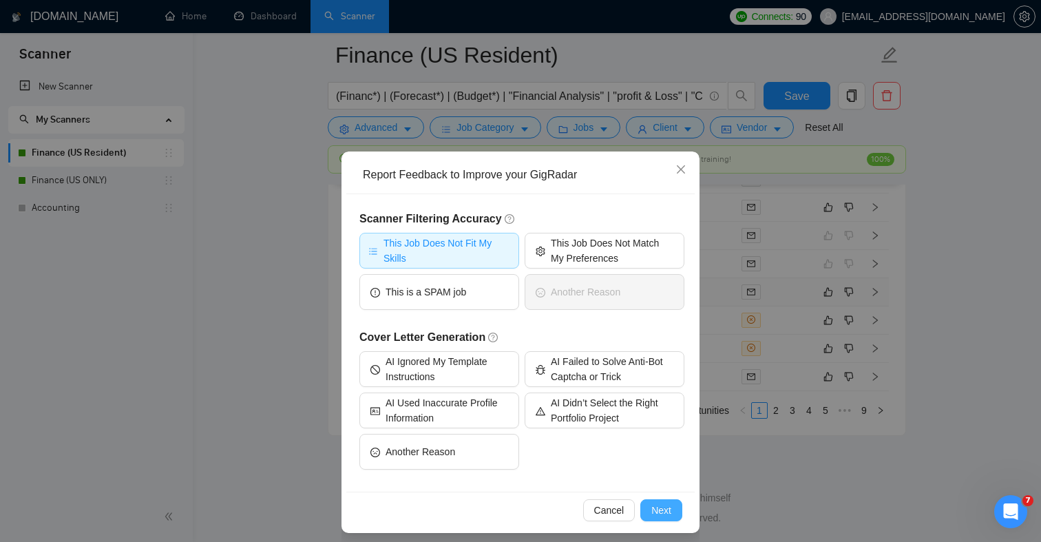
click at [658, 510] on span "Next" at bounding box center [661, 510] width 20 height 15
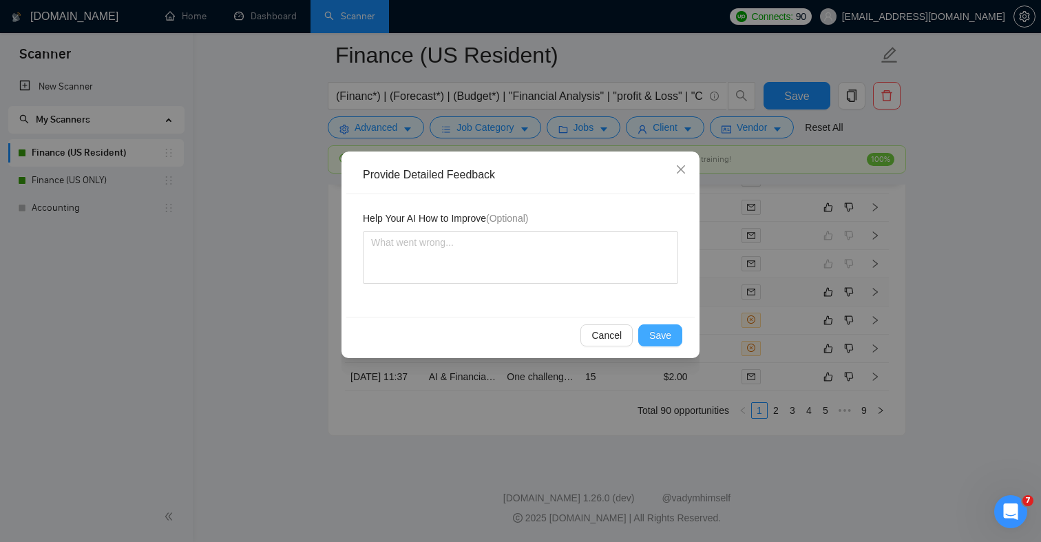
click at [657, 333] on span "Save" at bounding box center [660, 335] width 22 height 15
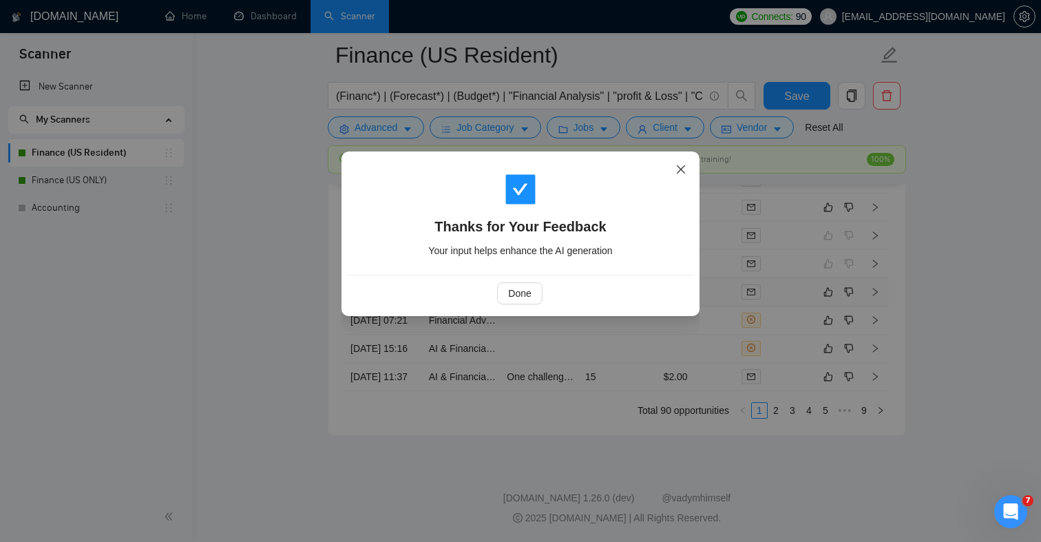
click at [680, 170] on icon "close" at bounding box center [681, 169] width 8 height 8
